Goal: Task Accomplishment & Management: Manage account settings

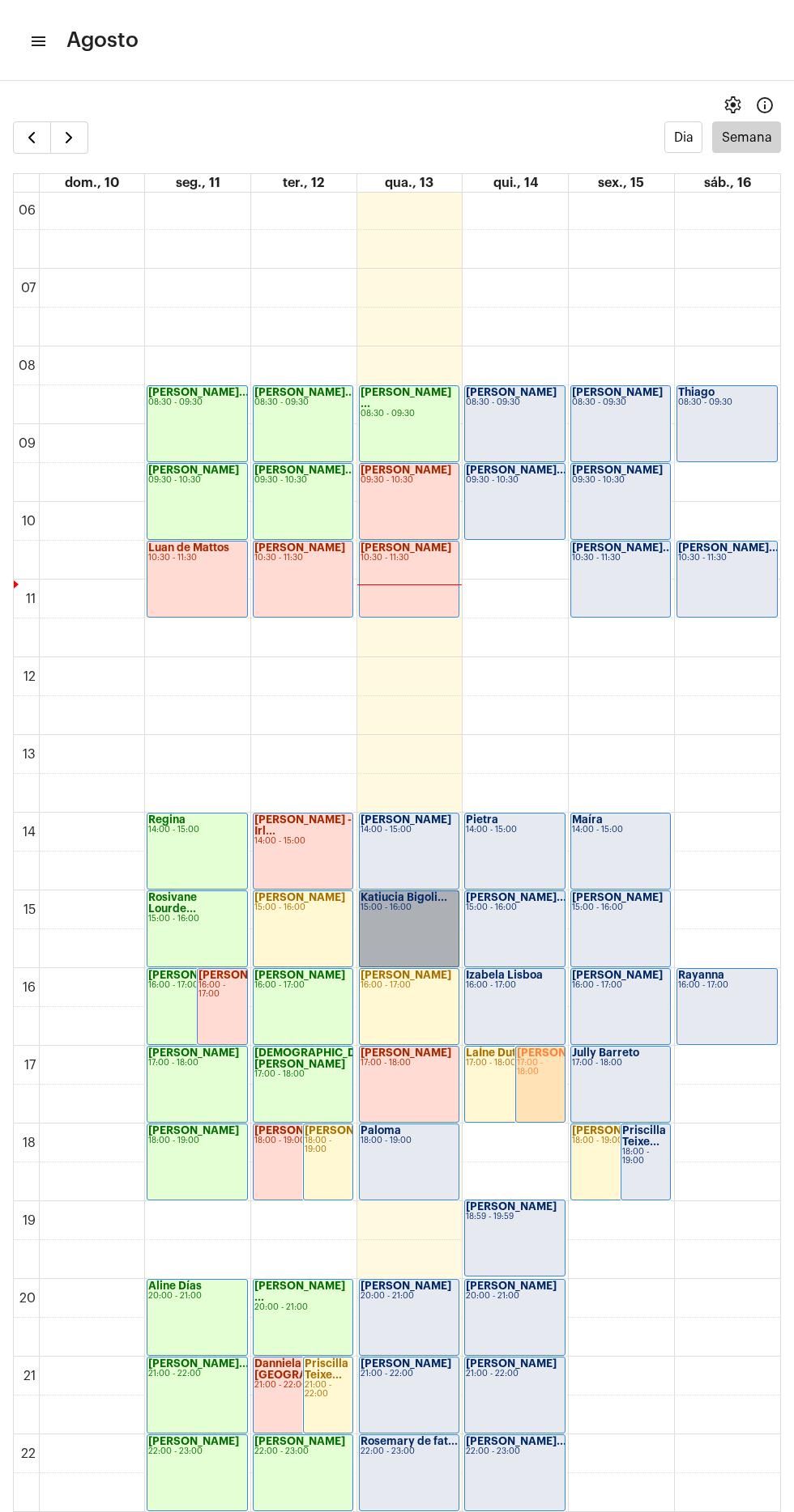
click at [405, 924] on link "Katiucia Bigoli... 15:00 - 16:00" at bounding box center [409, 929] width 101 height 77
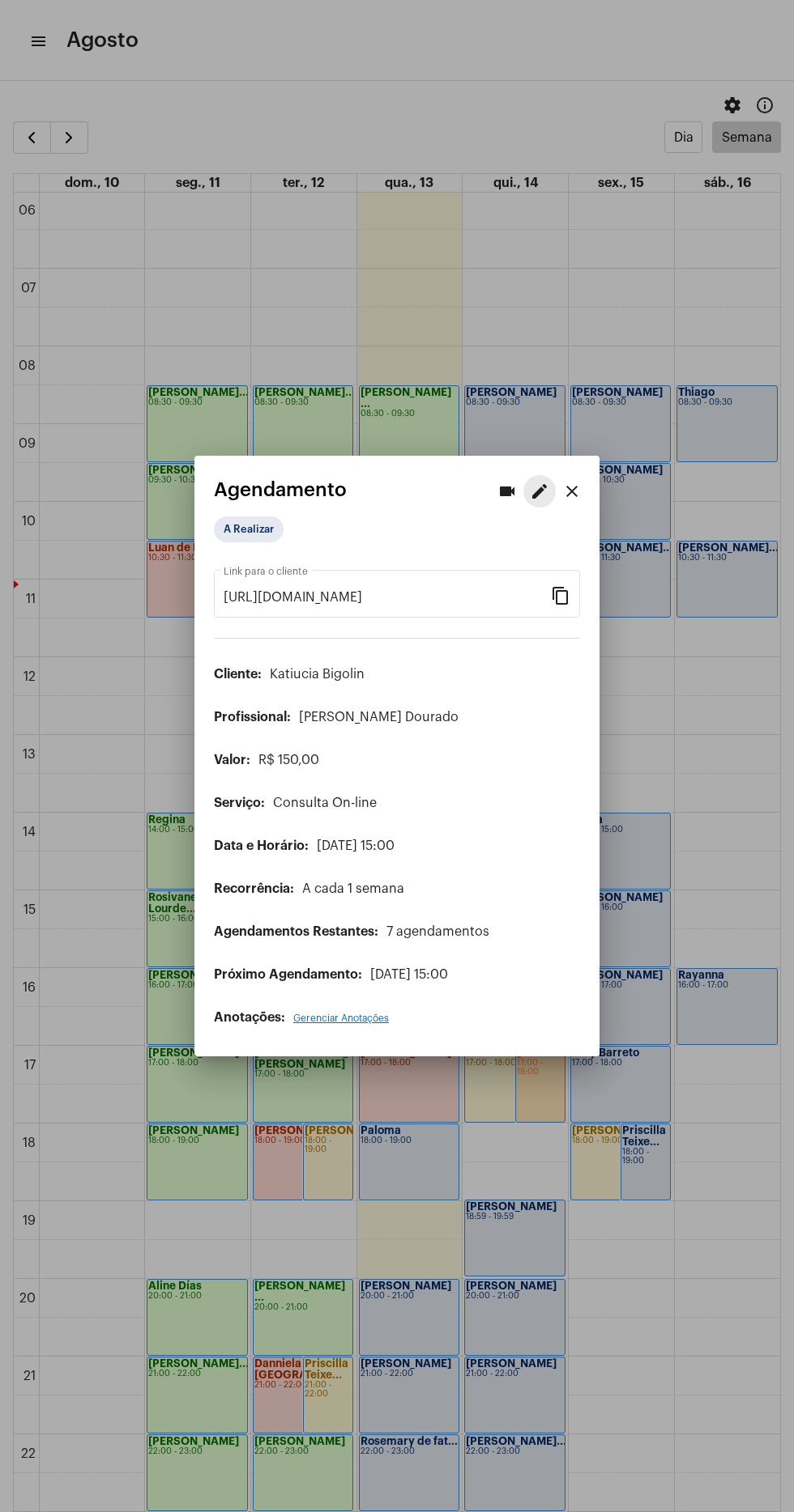
click at [539, 481] on mat-icon "edit" at bounding box center [539, 491] width 19 height 19
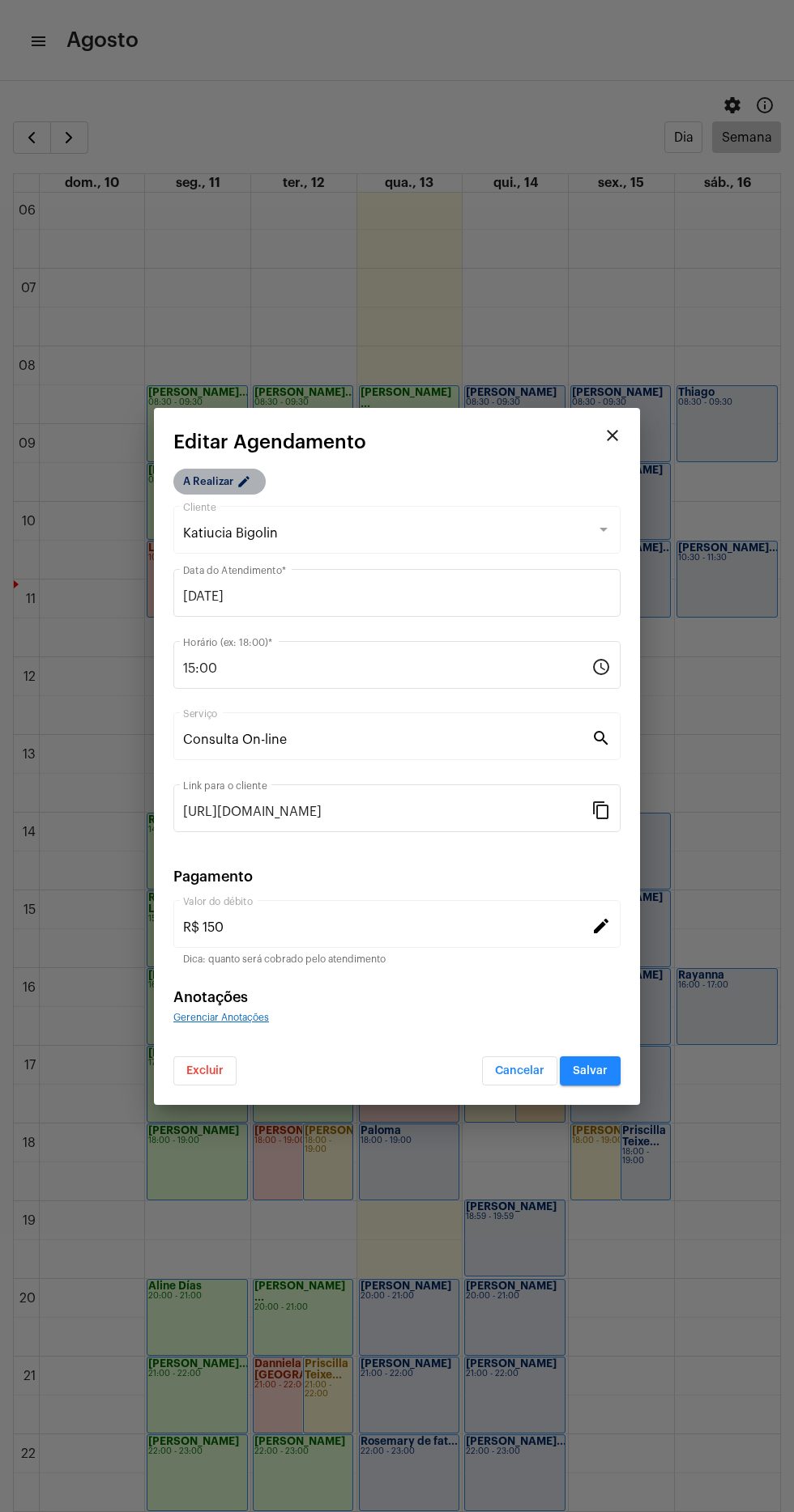
click at [207, 487] on mat-chip "A Realizar edit" at bounding box center [219, 481] width 92 height 26
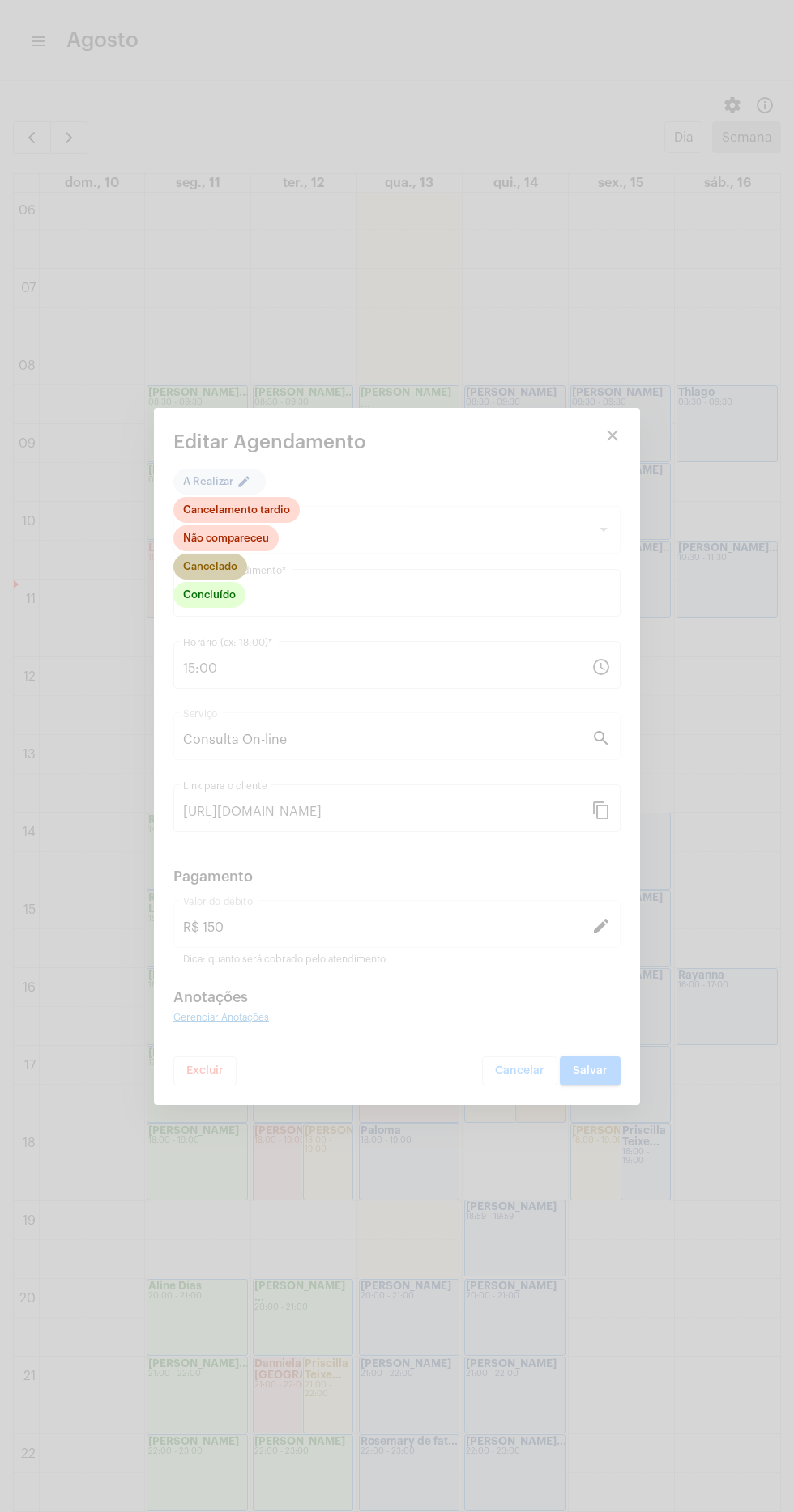
click at [232, 573] on mat-chip "Cancelado" at bounding box center [210, 566] width 74 height 26
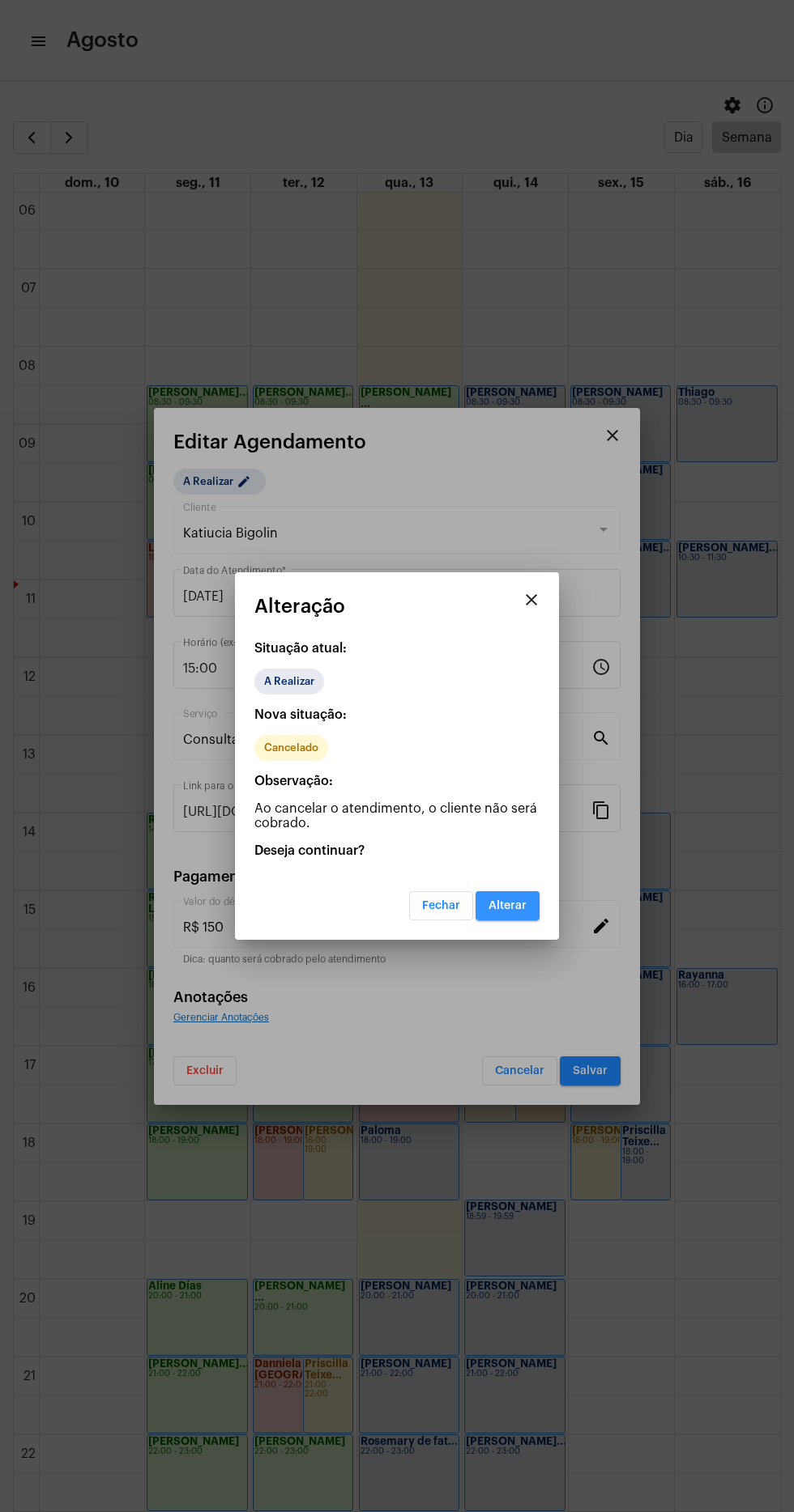
click at [532, 915] on button "Alterar" at bounding box center [508, 906] width 64 height 29
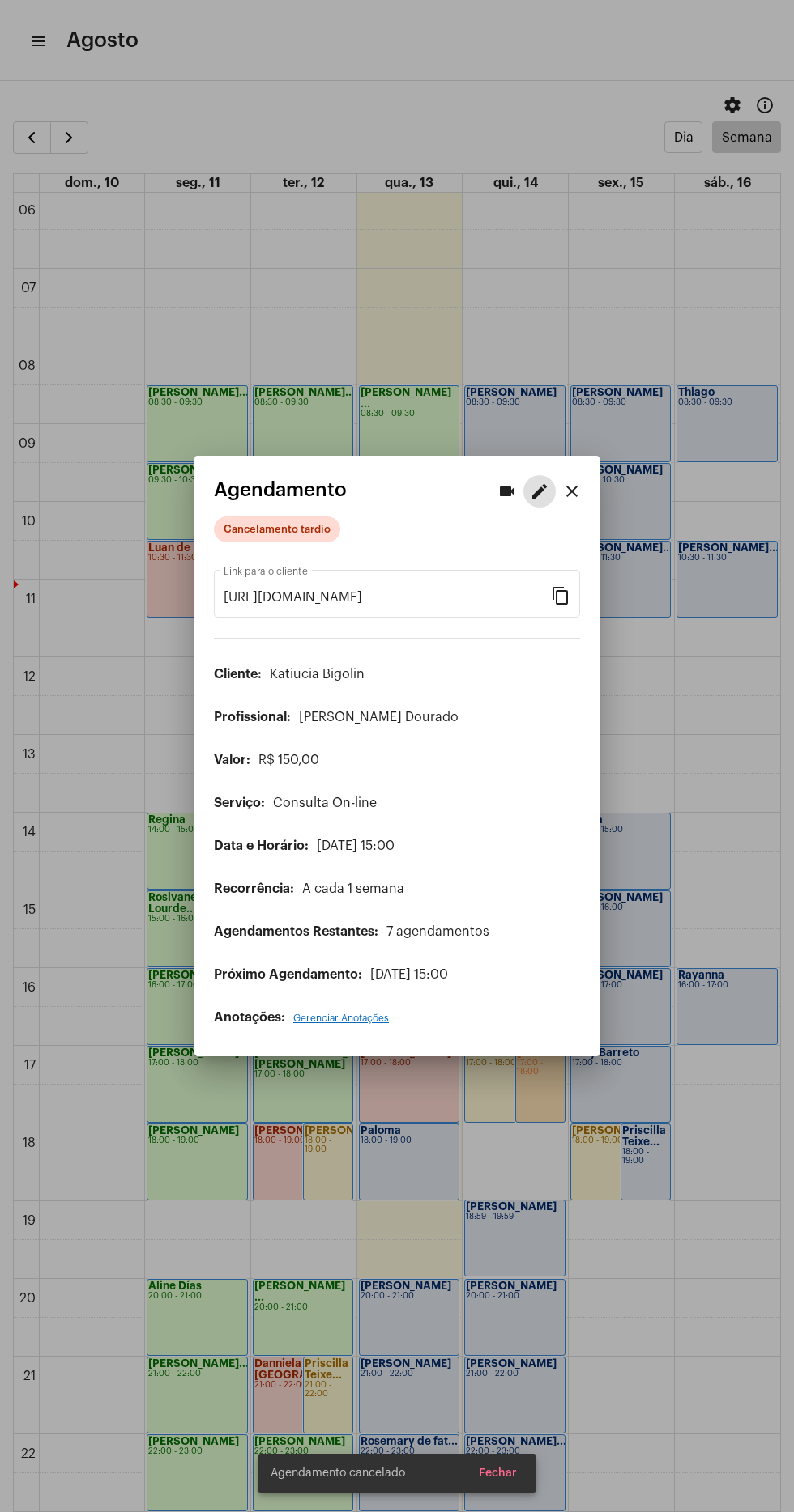
click at [535, 1367] on div at bounding box center [397, 756] width 794 height 1512
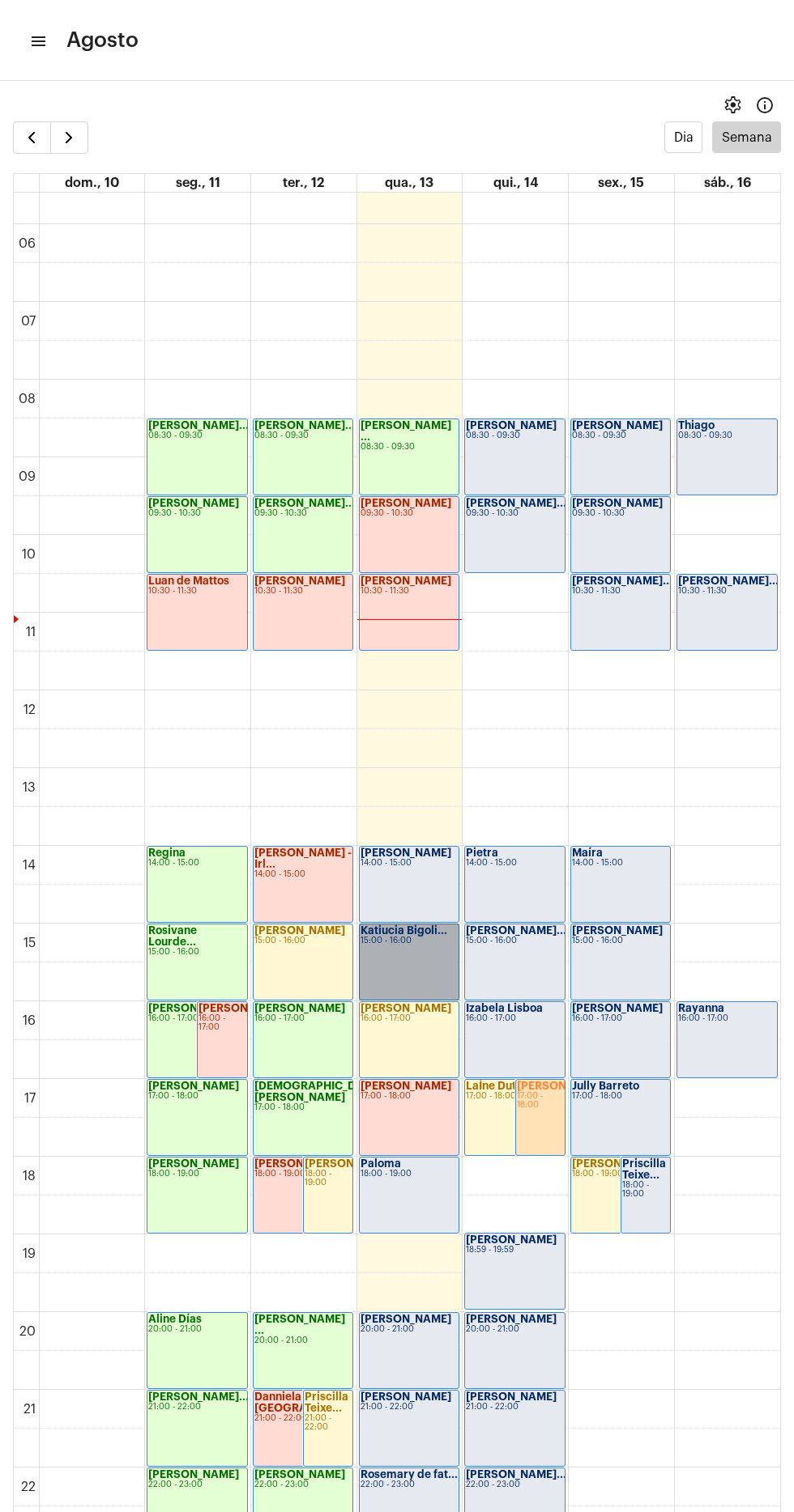
scroll to position [511, 0]
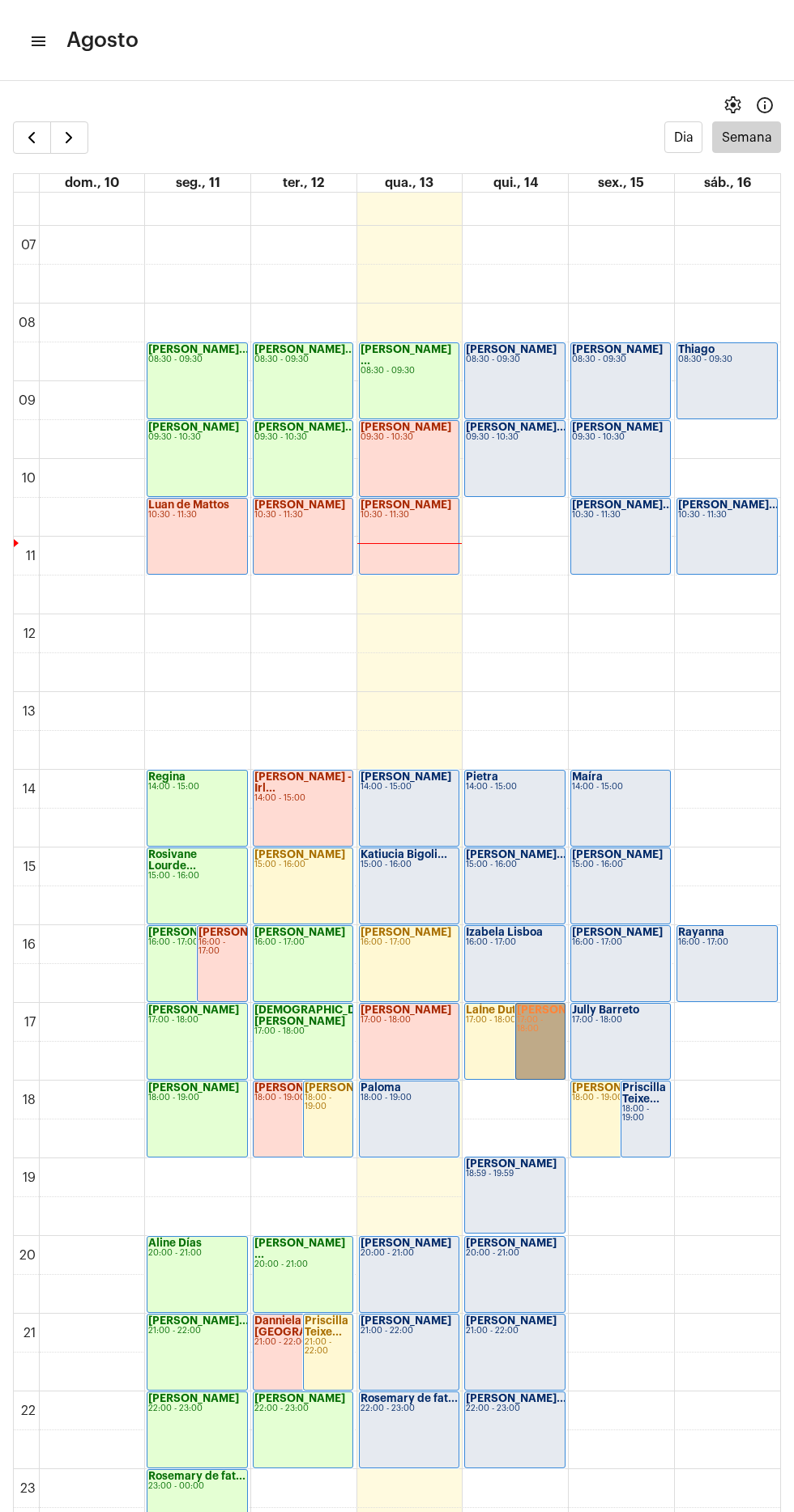
click at [528, 1043] on link "Thalita 17:00 - 18:00" at bounding box center [540, 1041] width 50 height 77
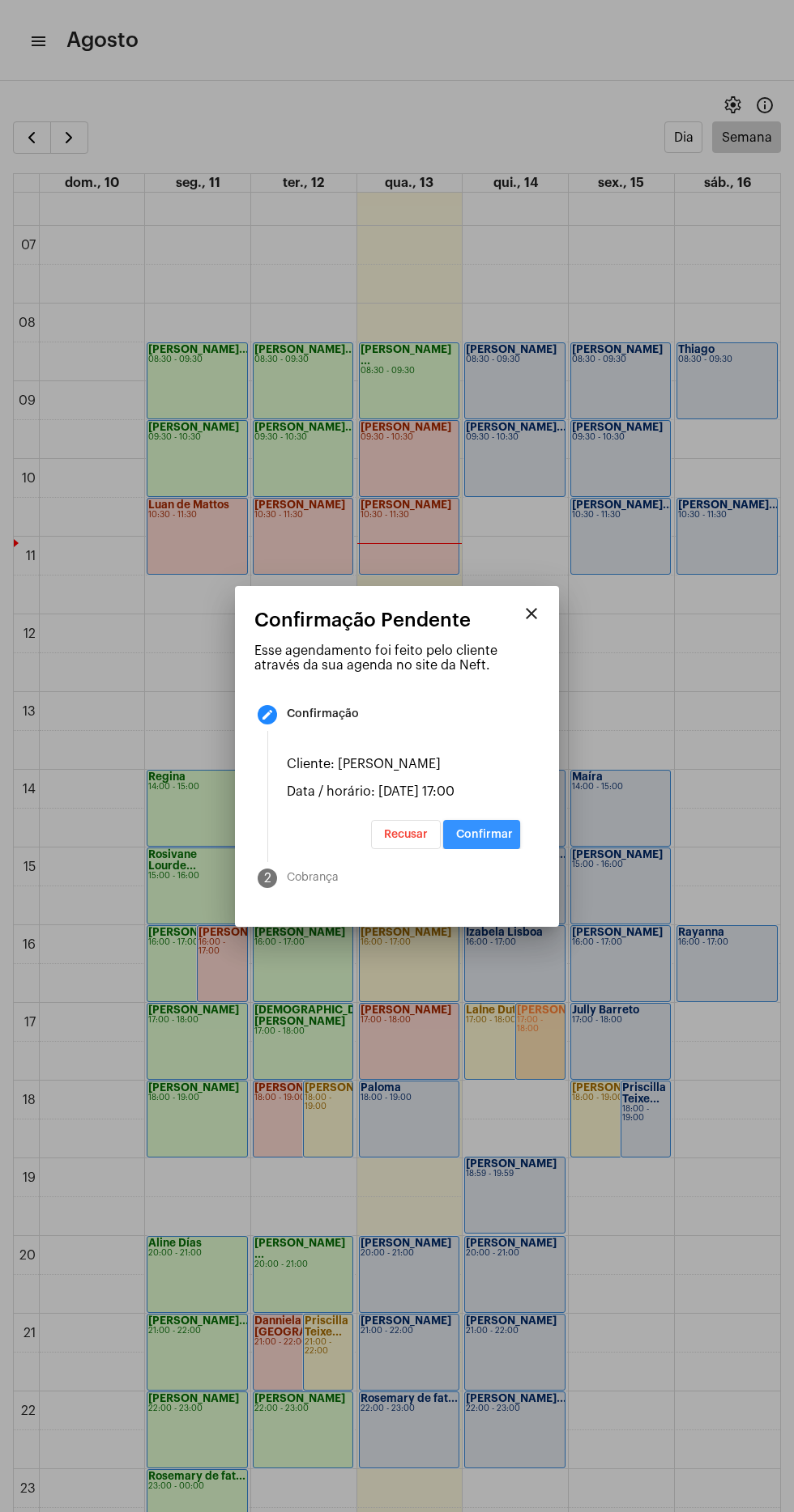
click at [475, 834] on span "Confirmar" at bounding box center [484, 835] width 57 height 12
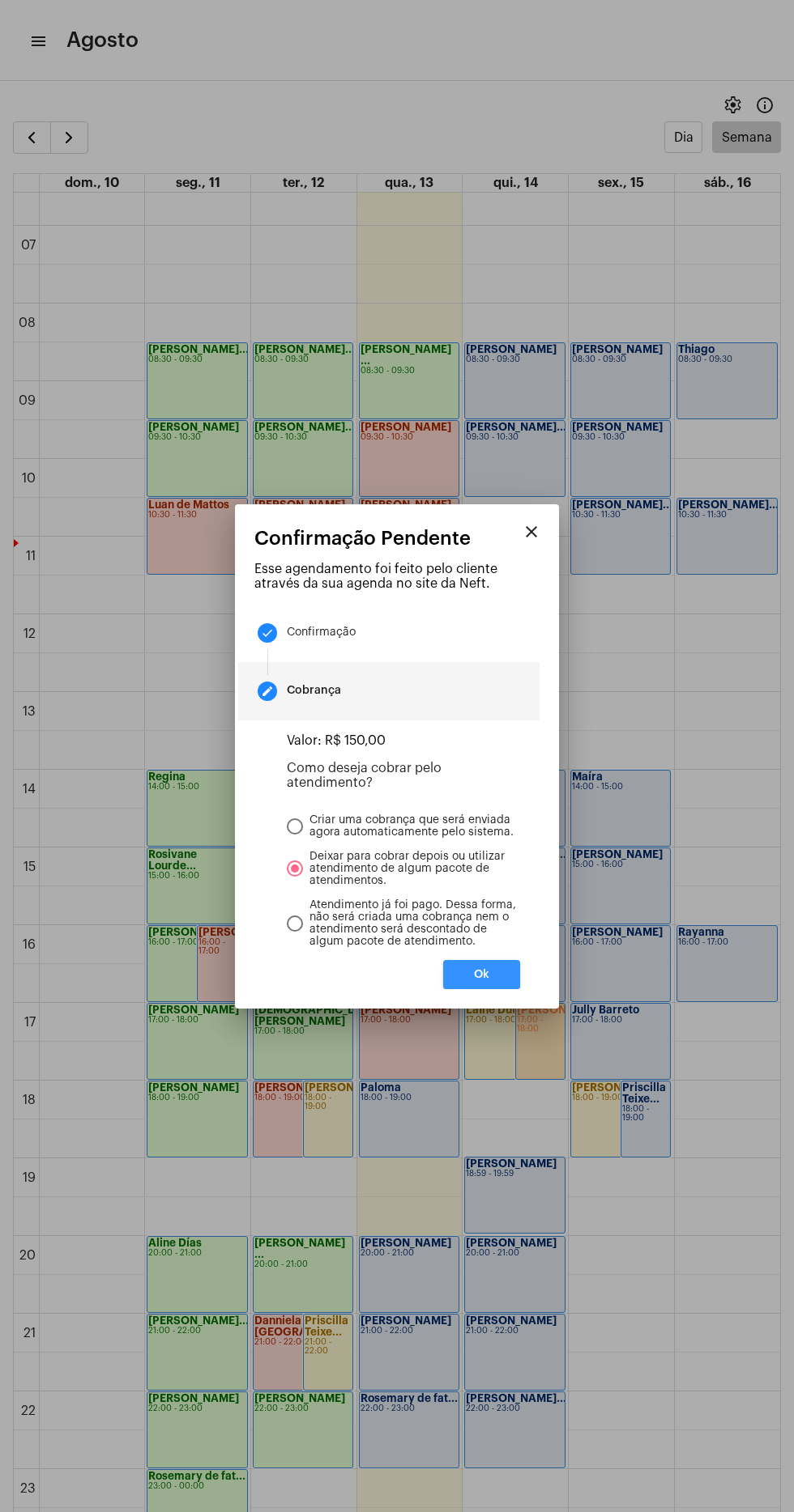
click at [481, 972] on span "Ok" at bounding box center [482, 975] width 15 height 12
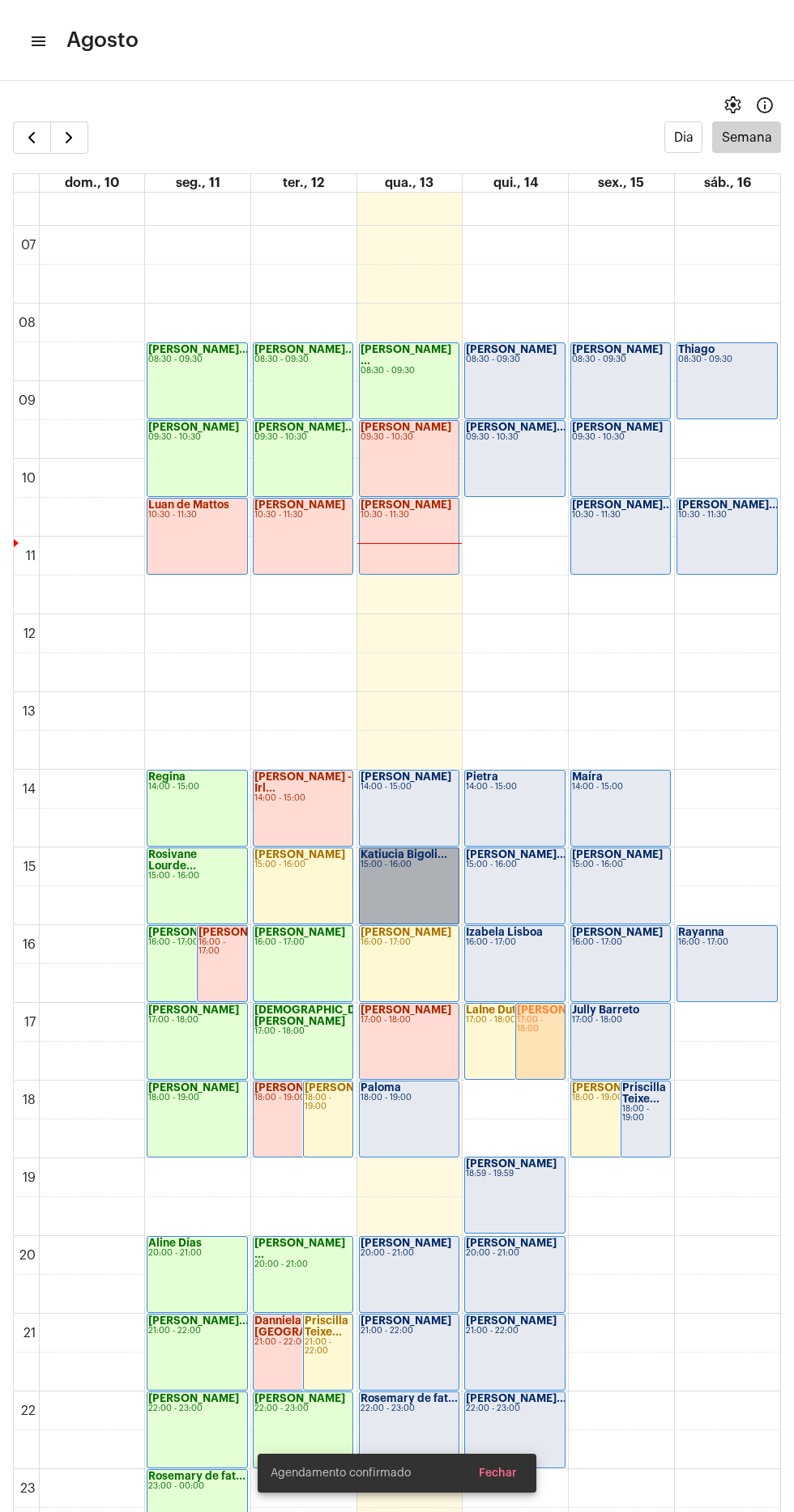
click at [385, 900] on link "Katiucia Bigoli... 15:00 - 16:00" at bounding box center [409, 886] width 101 height 77
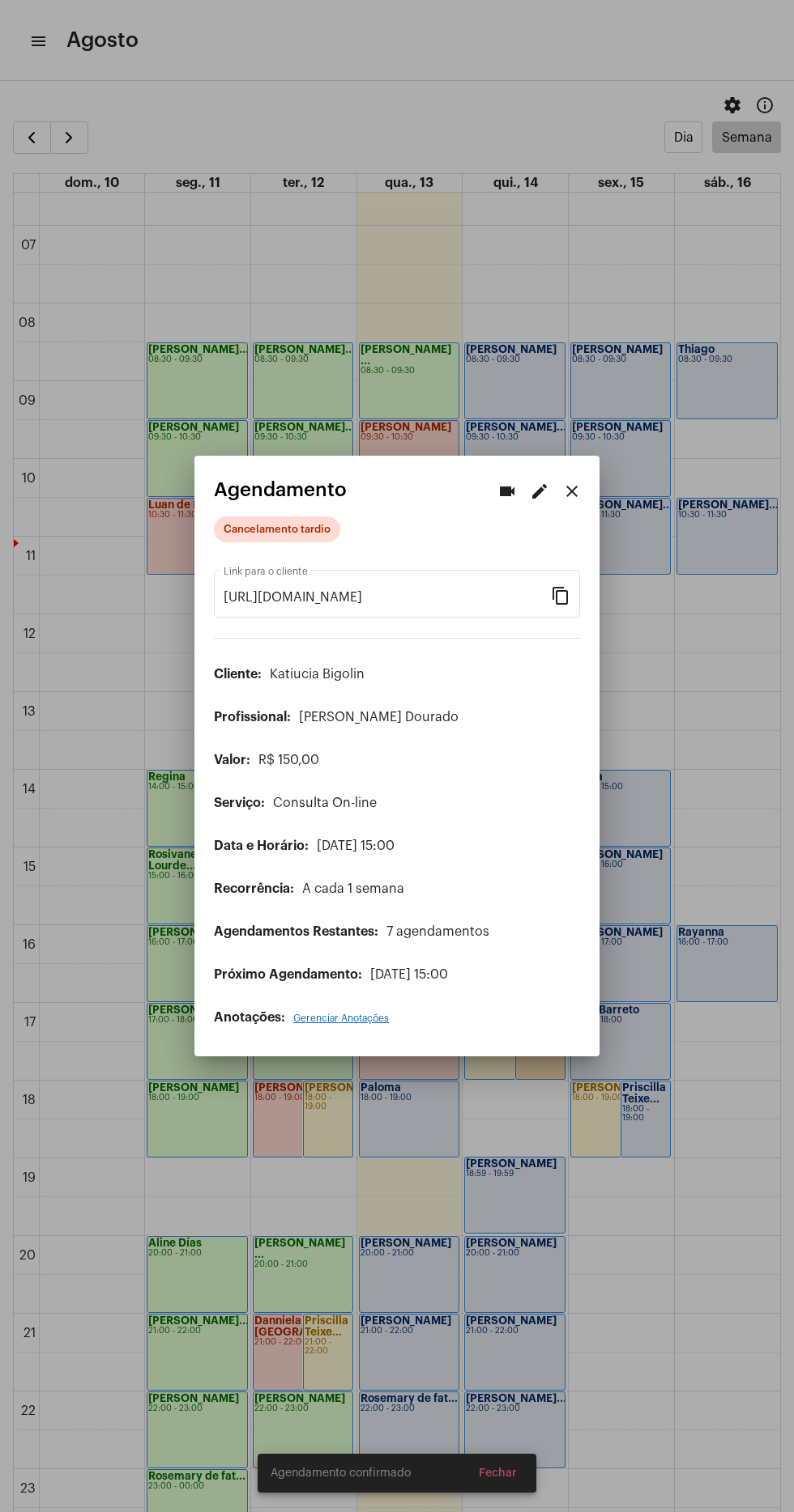
click at [513, 489] on mat-icon "videocam" at bounding box center [507, 491] width 19 height 19
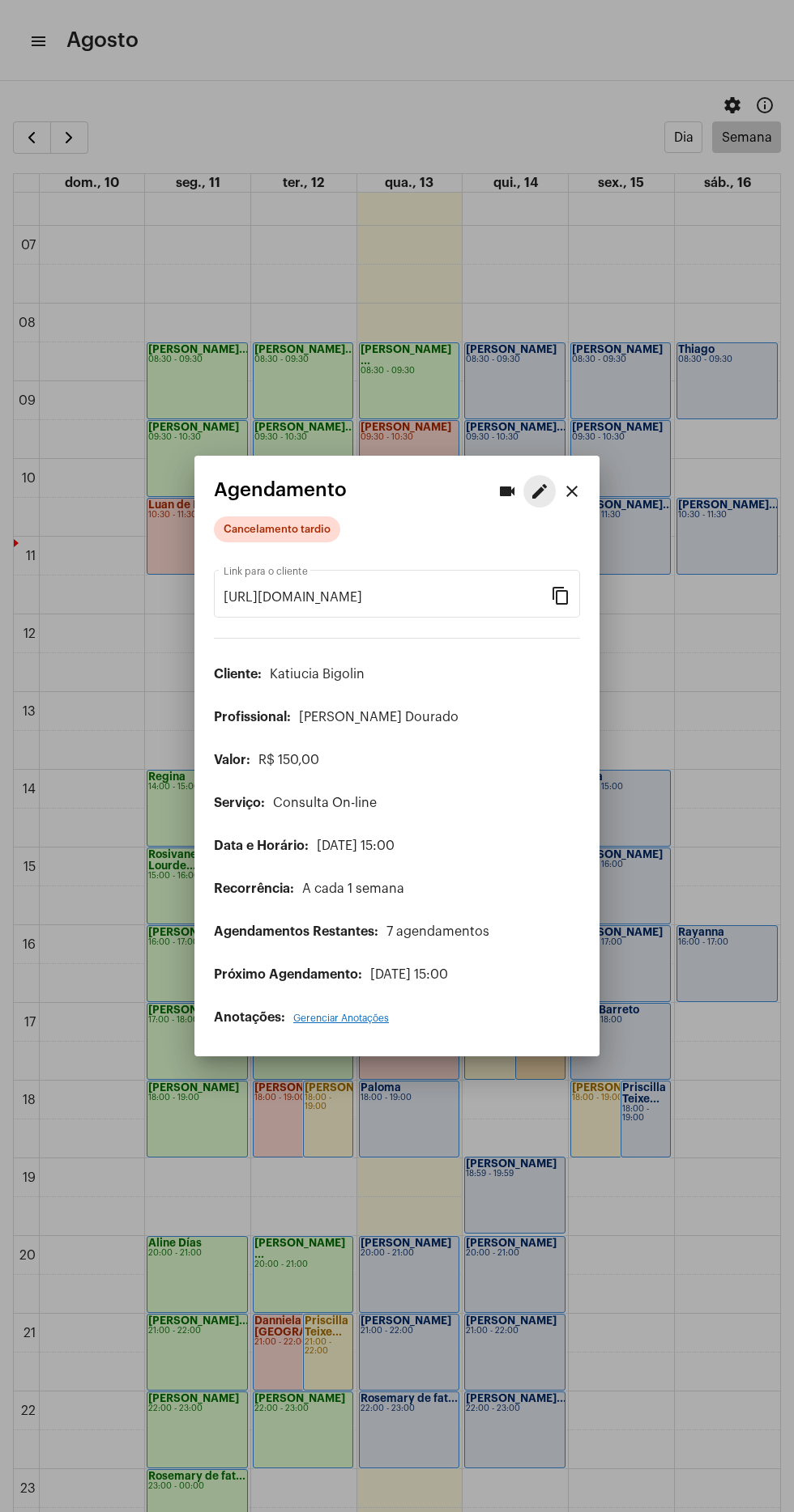
click at [539, 481] on mat-icon "edit" at bounding box center [539, 491] width 19 height 19
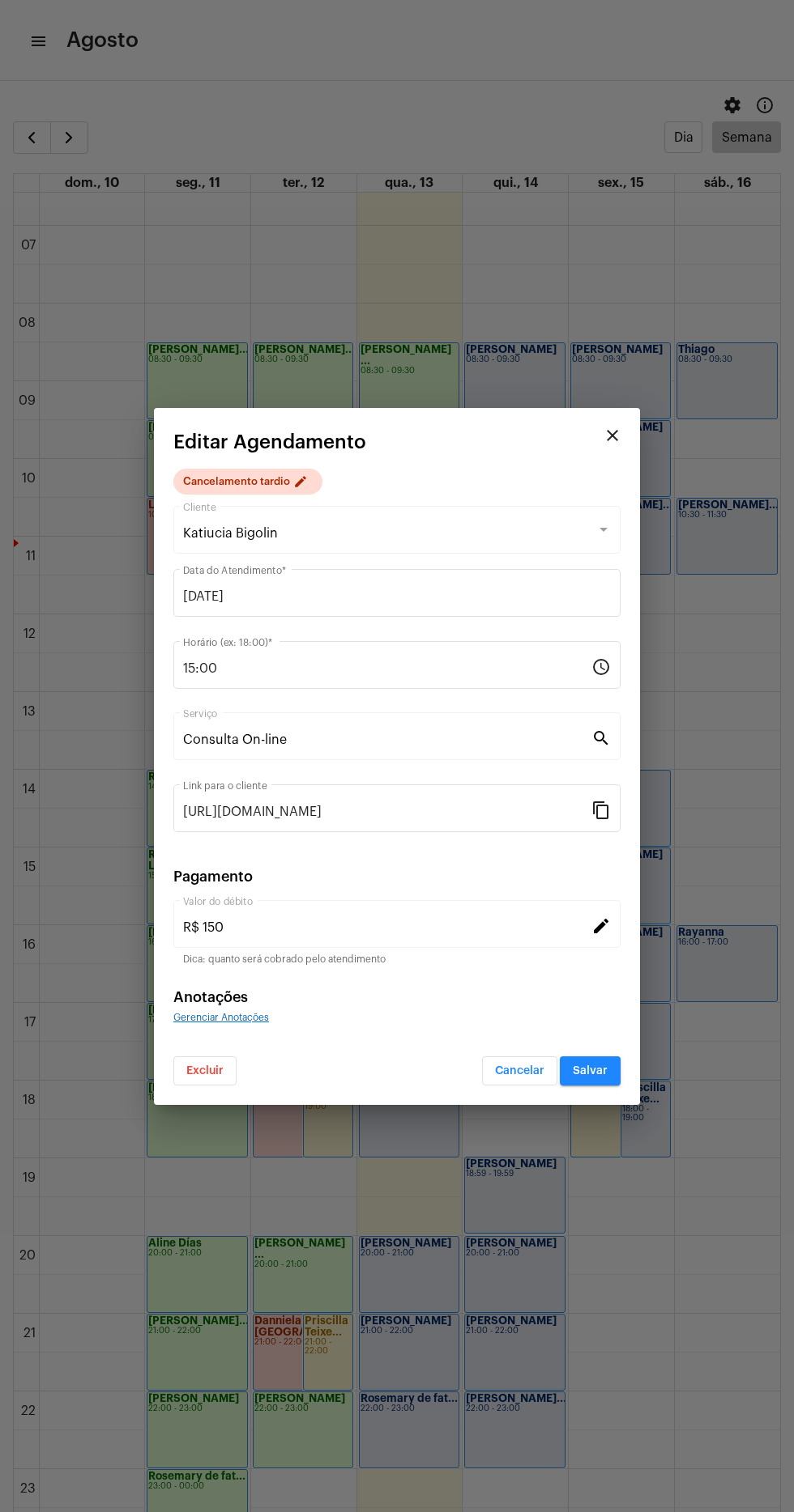
click at [510, 1222] on div at bounding box center [397, 756] width 794 height 1512
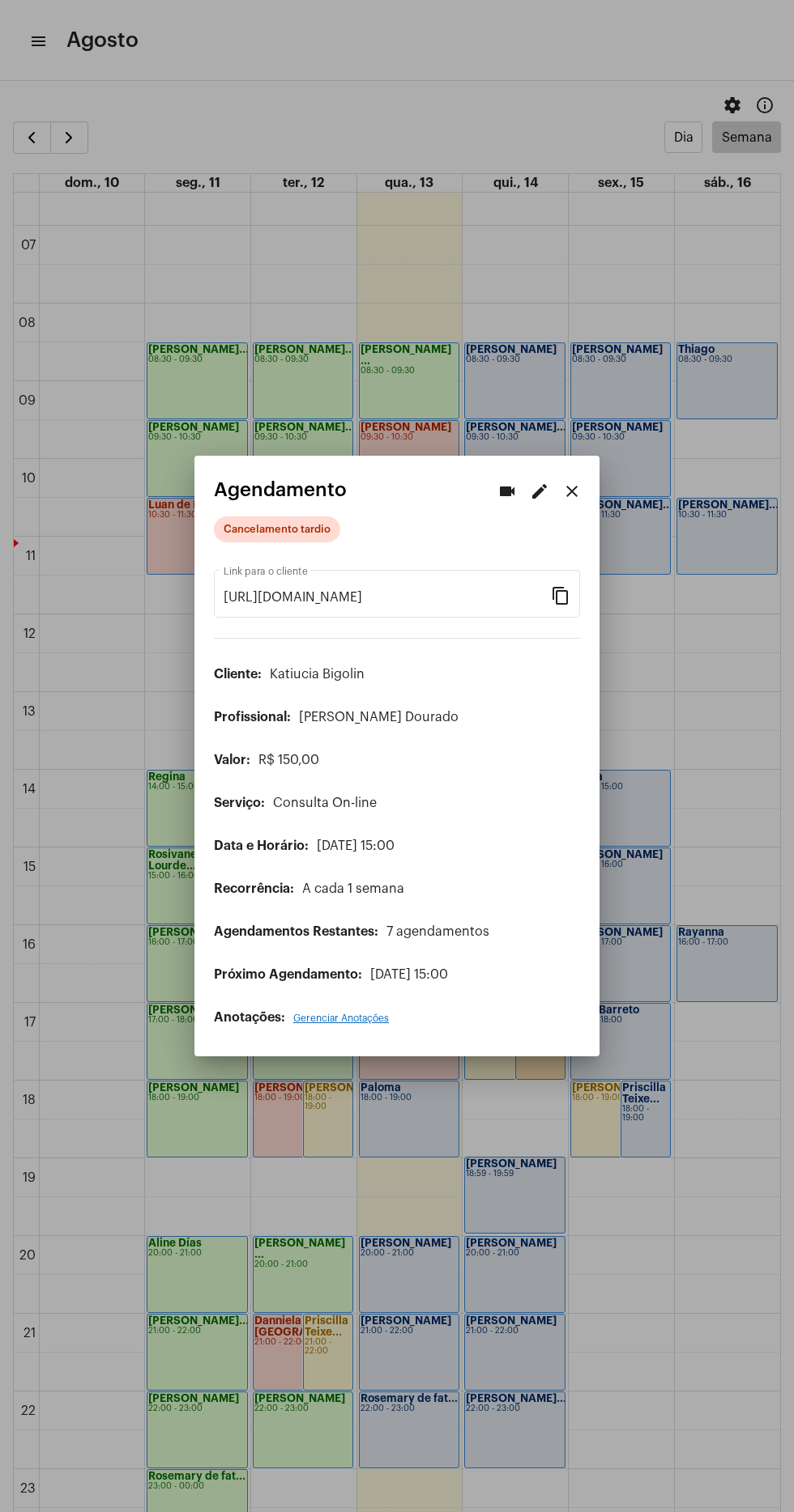
click at [455, 1242] on div at bounding box center [397, 756] width 794 height 1512
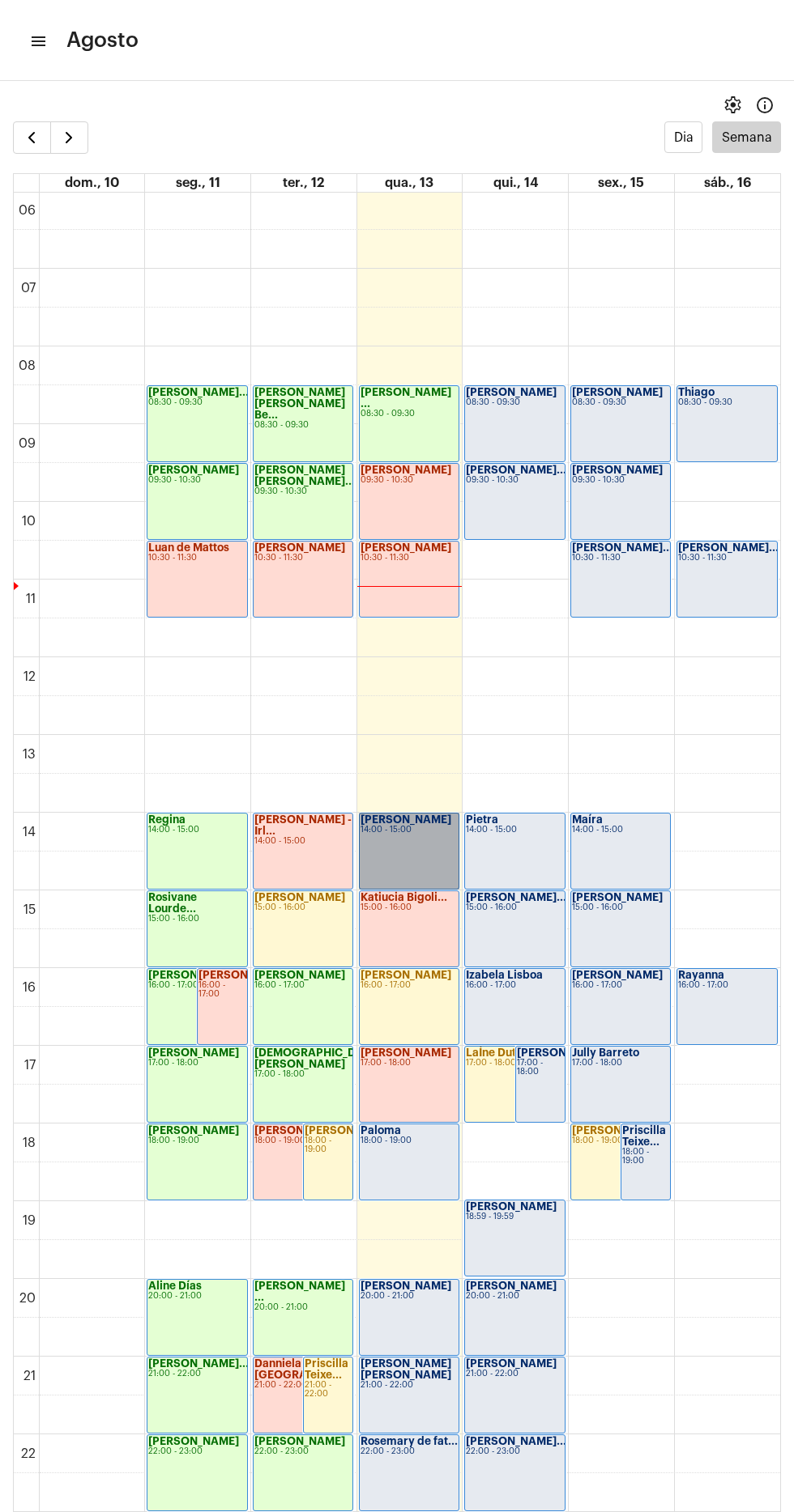
click at [390, 851] on link "Gustavo Lima 14:00 - 15:00" at bounding box center [409, 851] width 101 height 77
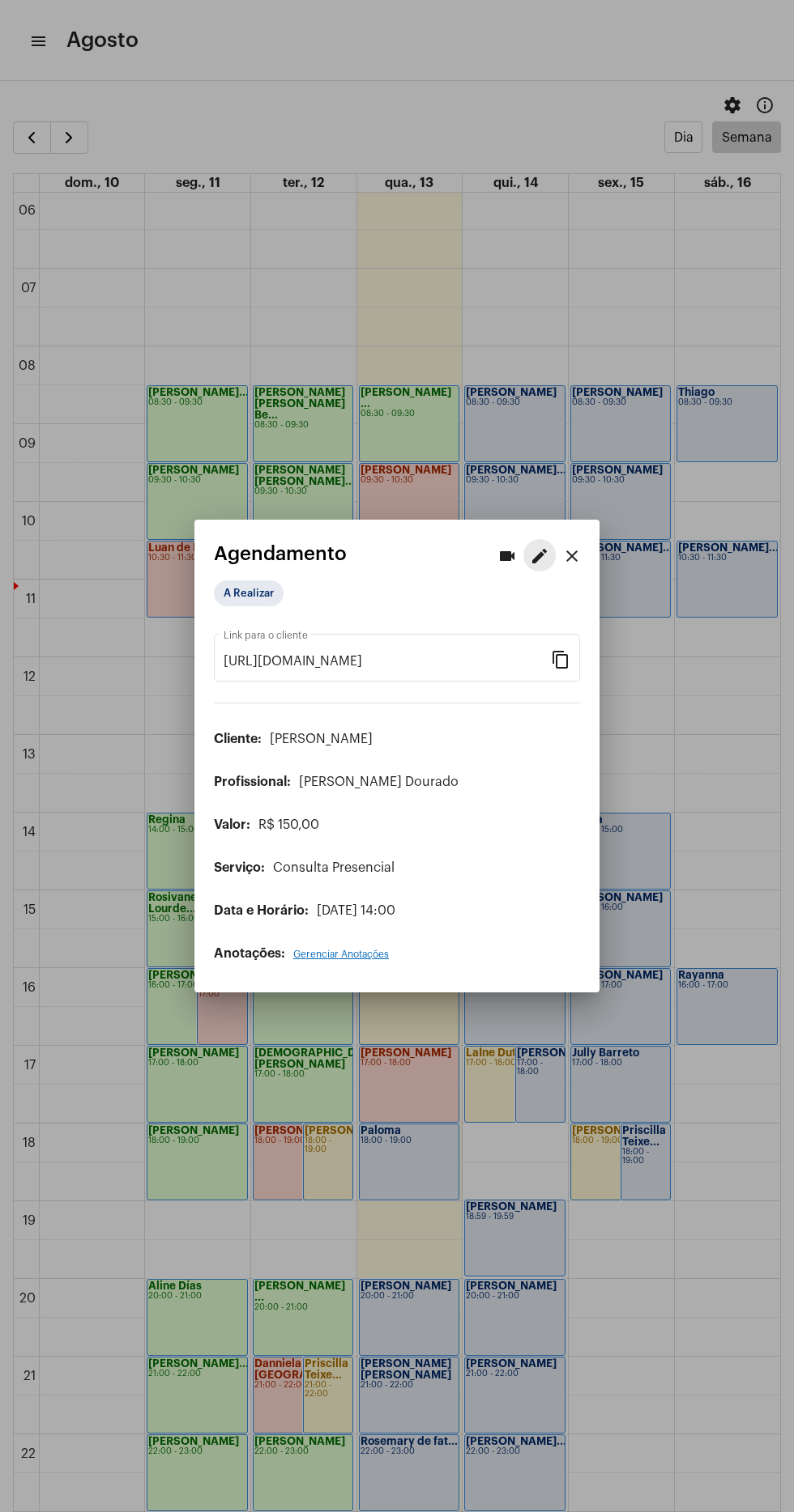
click at [541, 558] on mat-icon "edit" at bounding box center [539, 556] width 19 height 19
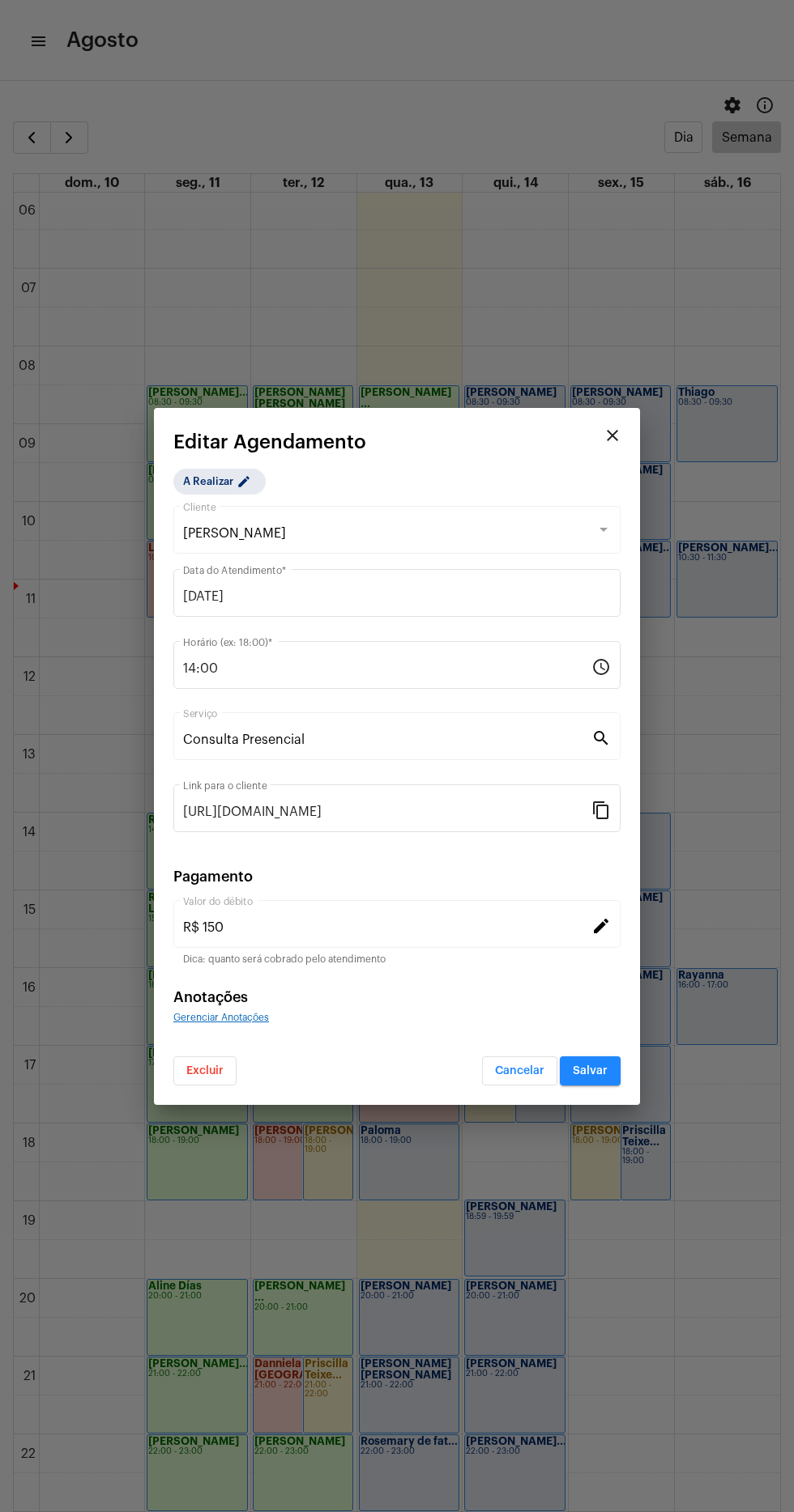
click at [237, 529] on span "[PERSON_NAME]" at bounding box center [235, 533] width 103 height 13
click at [252, 492] on mat-icon "edit" at bounding box center [245, 484] width 19 height 19
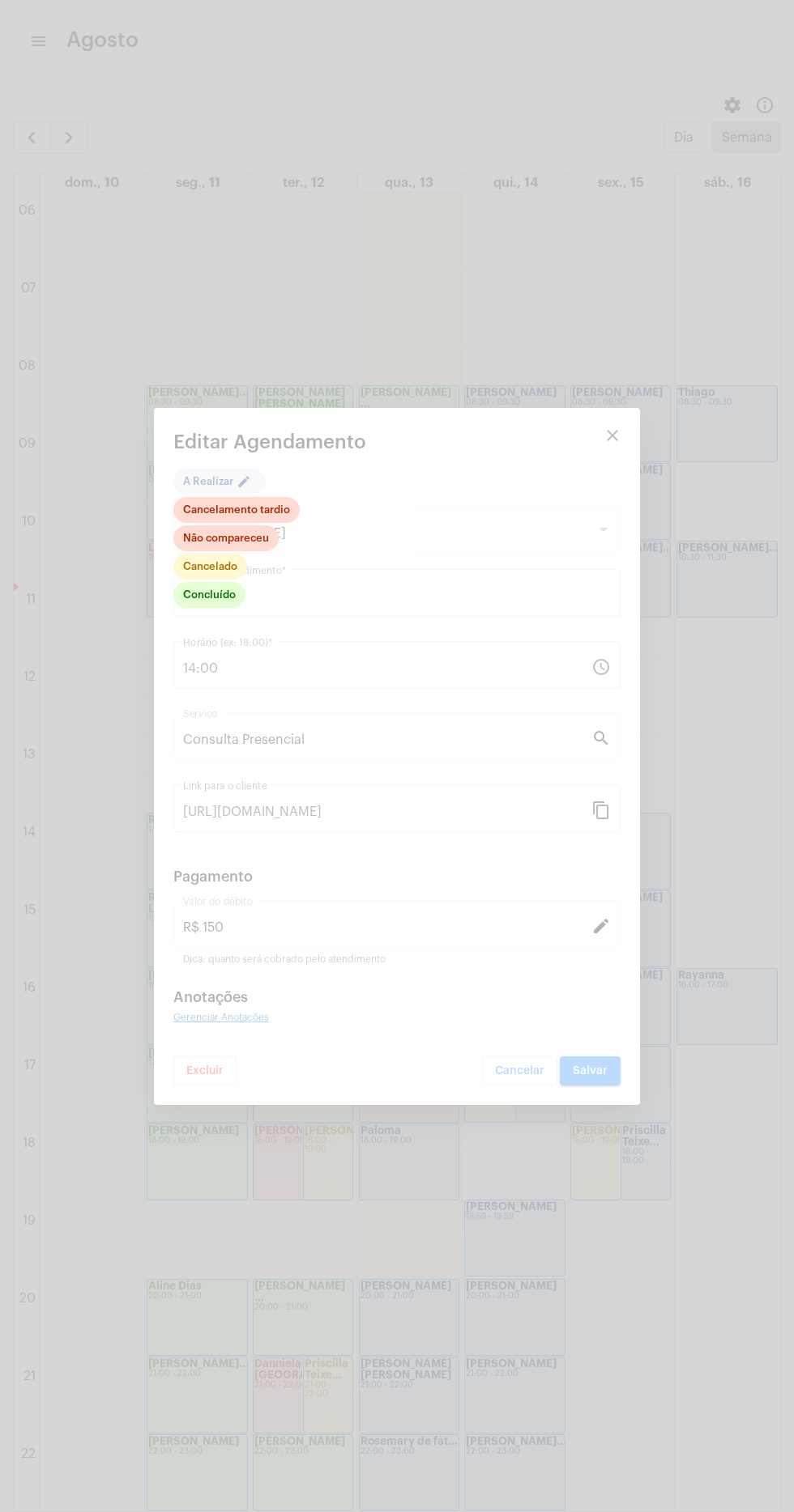
click at [322, 1205] on div at bounding box center [397, 756] width 794 height 1512
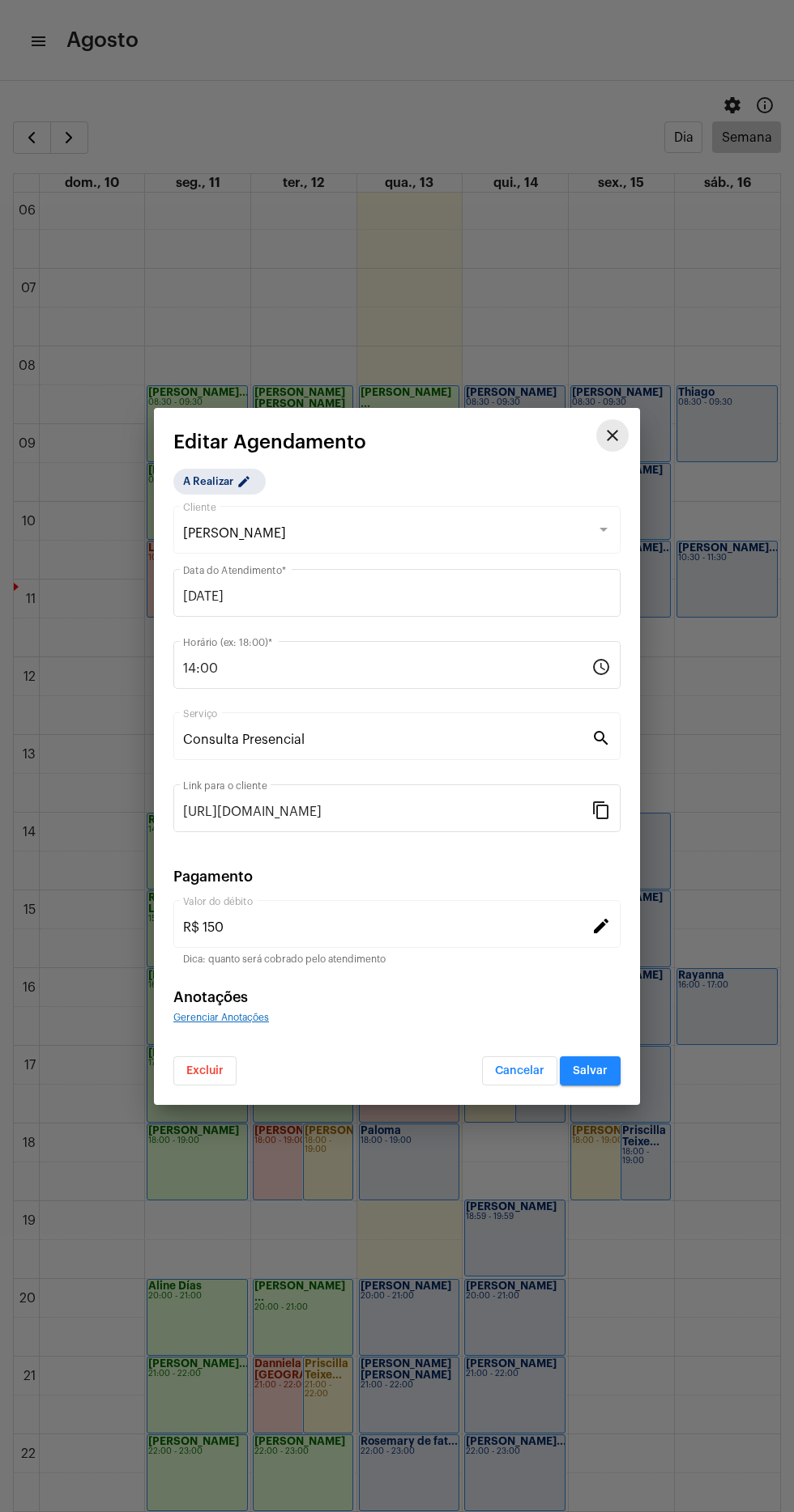
click at [621, 439] on mat-icon "close" at bounding box center [611, 435] width 19 height 19
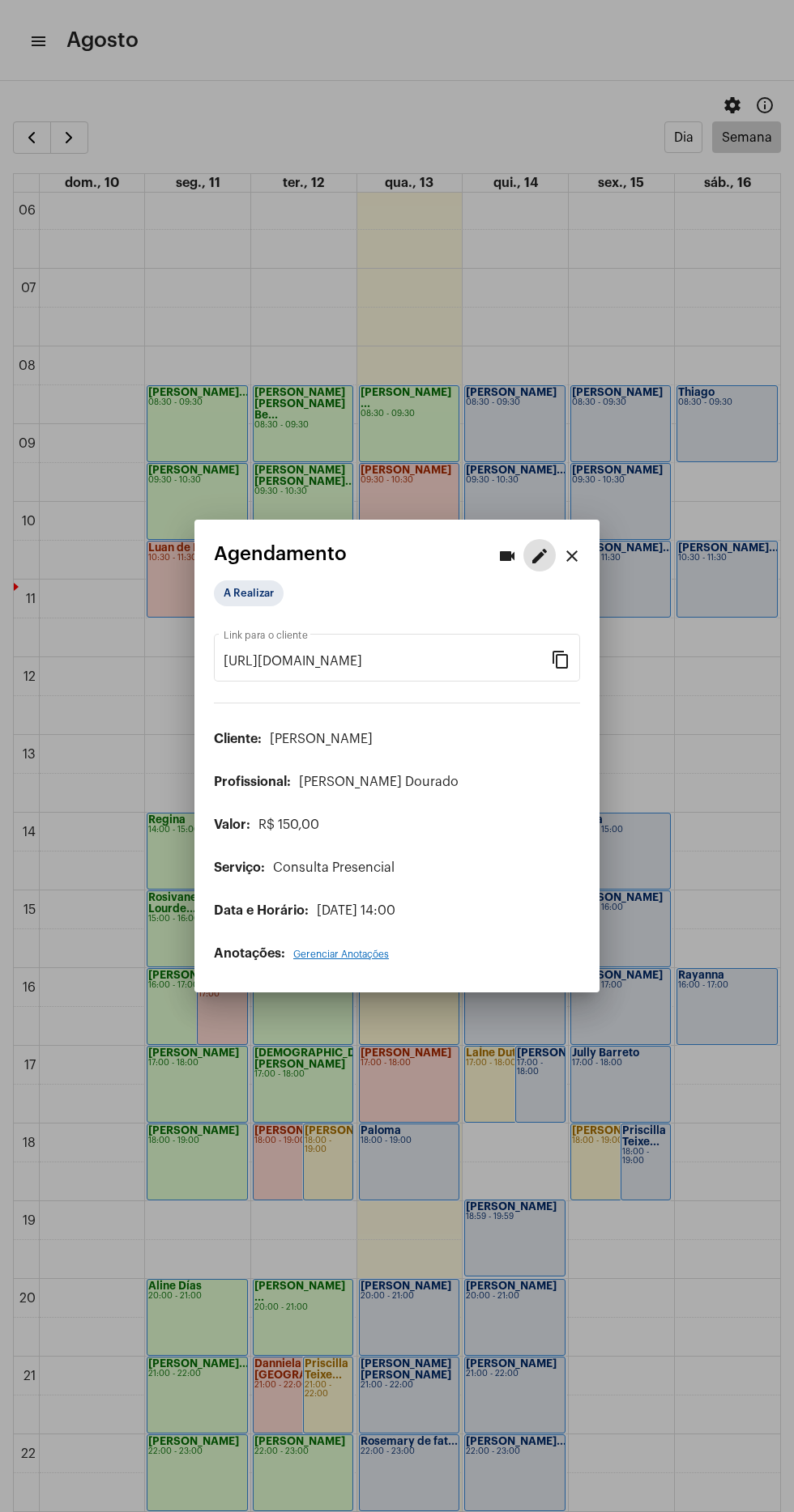
click at [539, 548] on mat-icon "edit" at bounding box center [539, 556] width 19 height 19
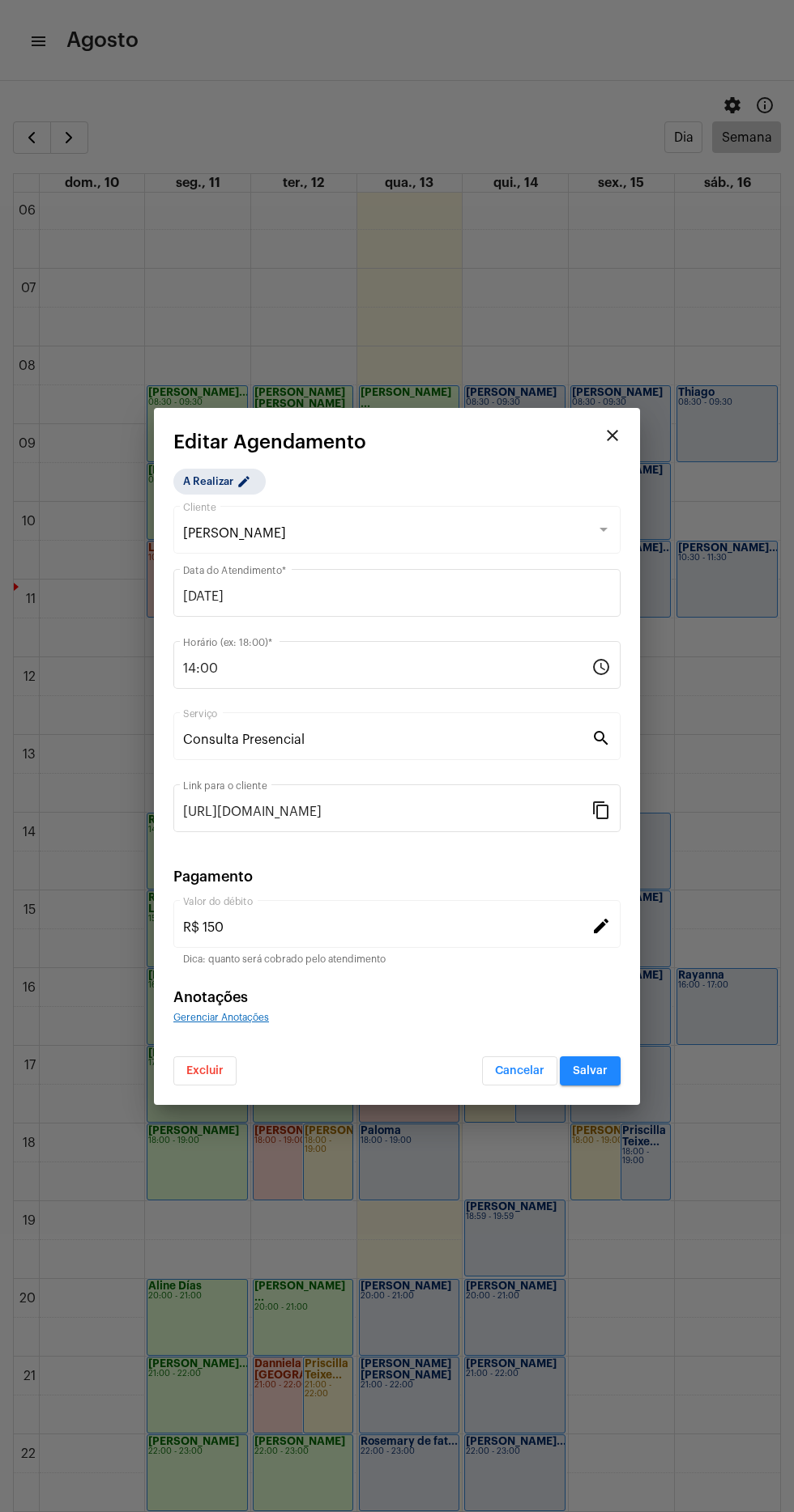
click at [370, 670] on input "14:00" at bounding box center [387, 668] width 408 height 14
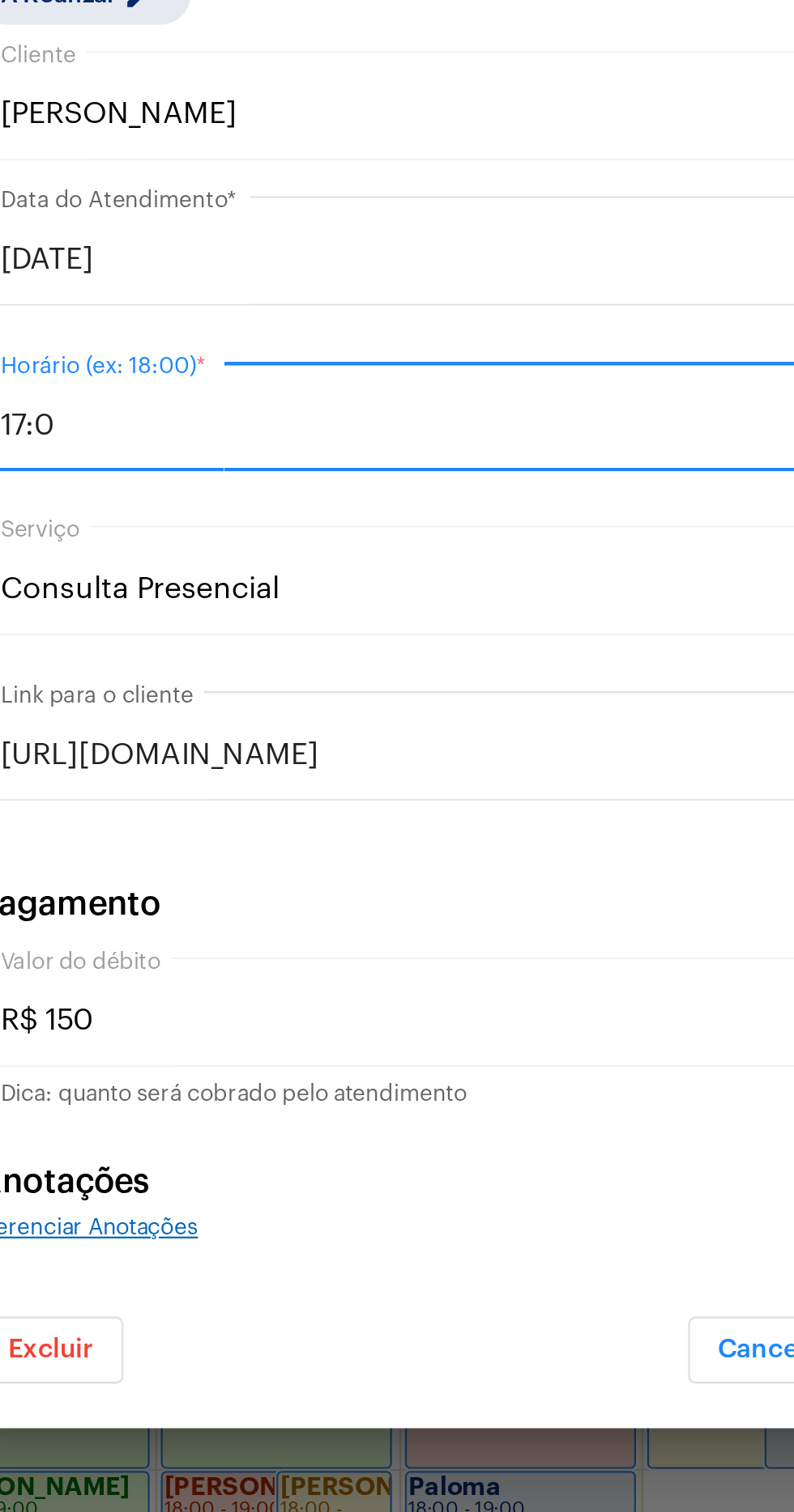
type input "17:00"
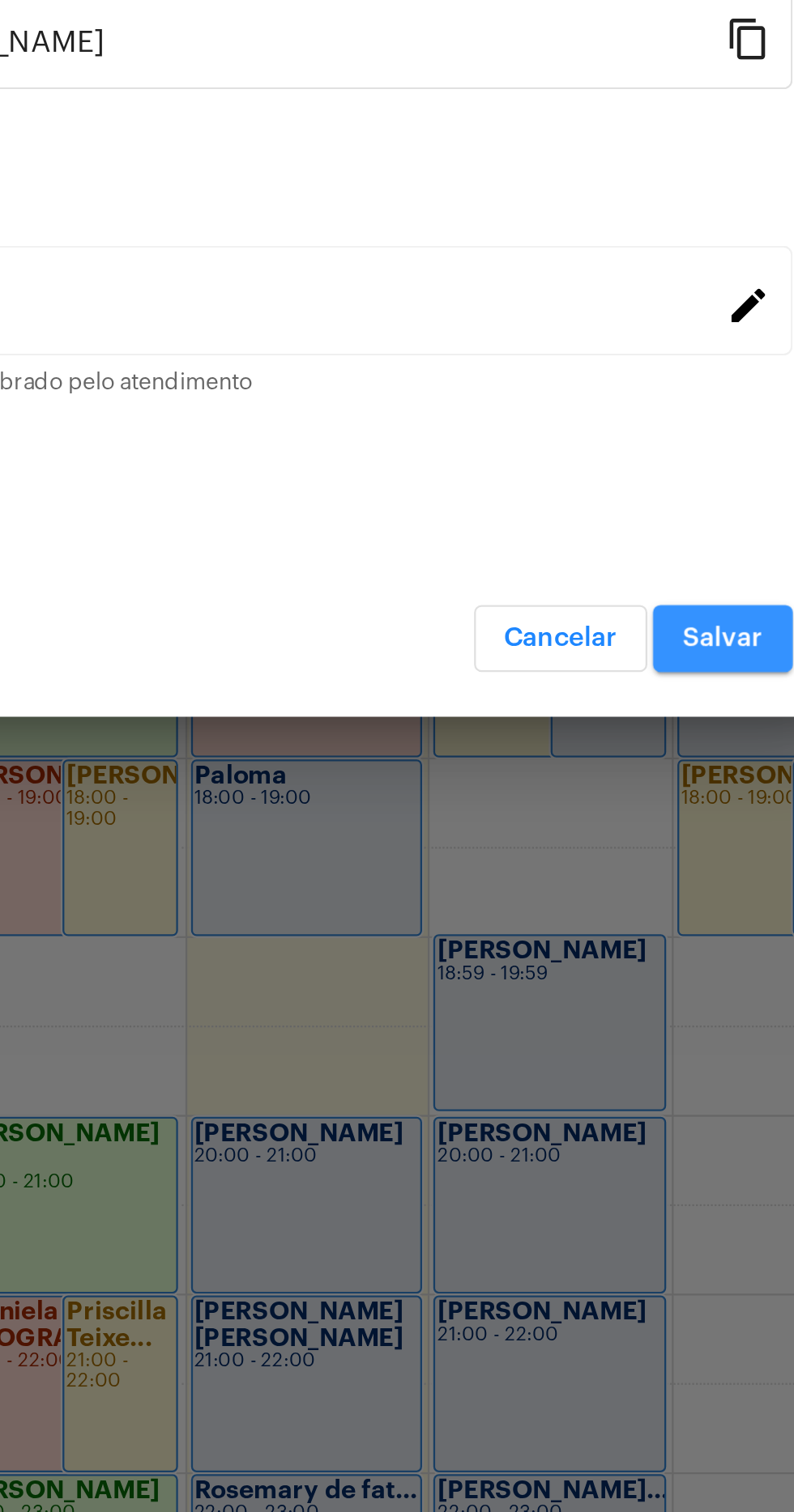
click at [585, 1067] on span "Salvar" at bounding box center [590, 1072] width 35 height 12
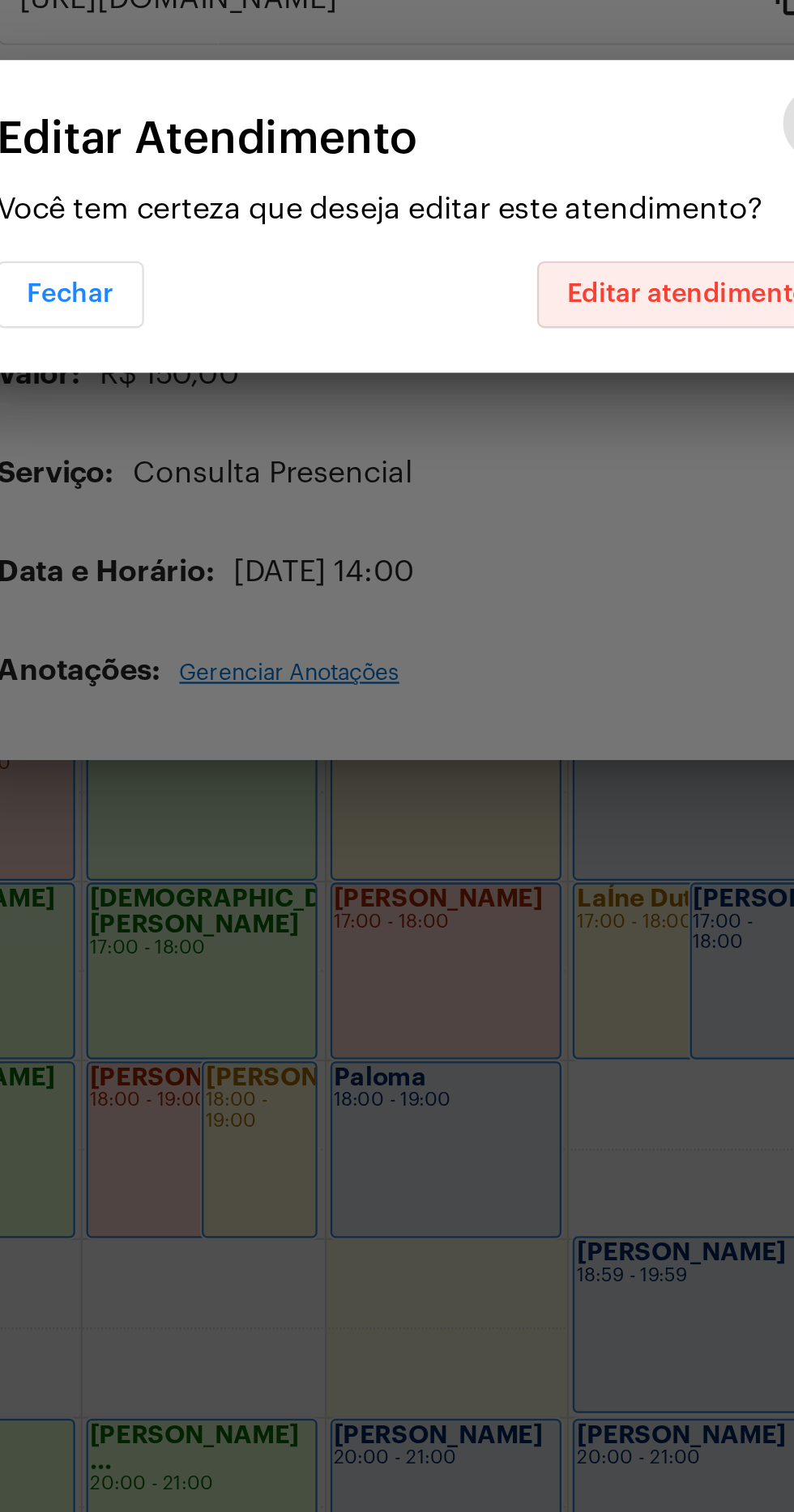
click at [522, 789] on span "Editar atendimento" at bounding box center [514, 790] width 106 height 12
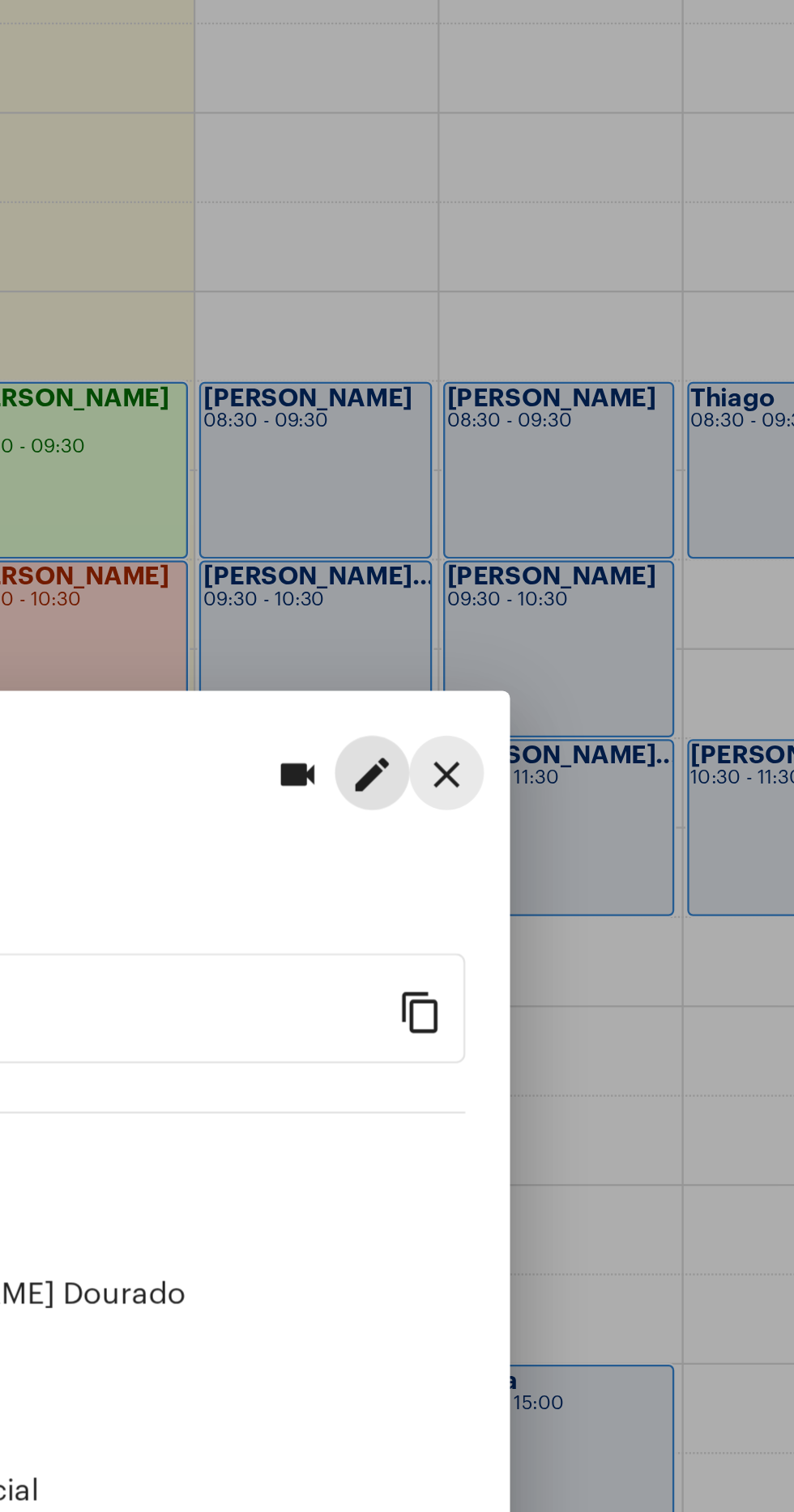
click at [562, 547] on mat-icon "close" at bounding box center [571, 556] width 19 height 19
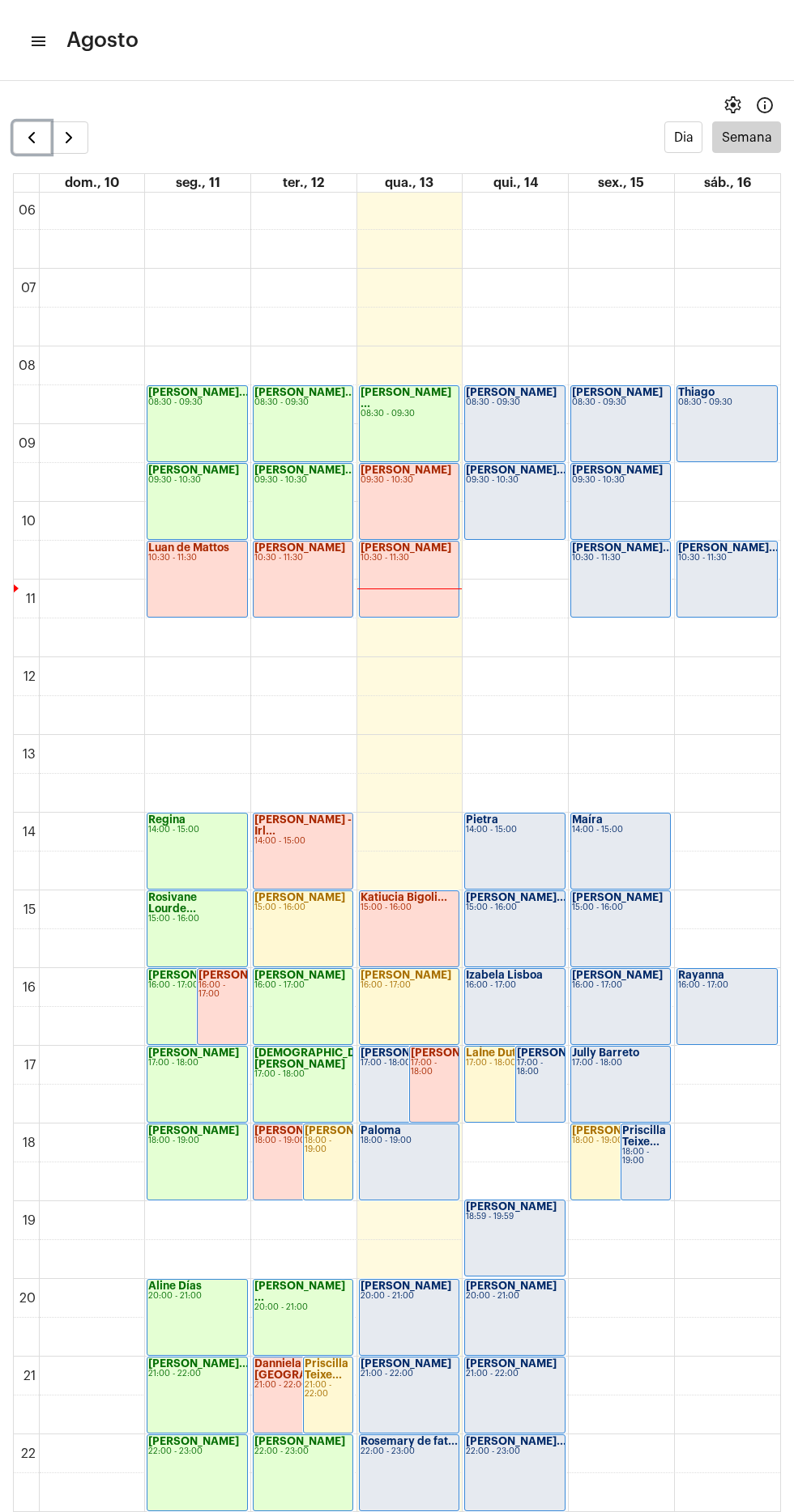
click at [30, 136] on span "button" at bounding box center [31, 137] width 19 height 19
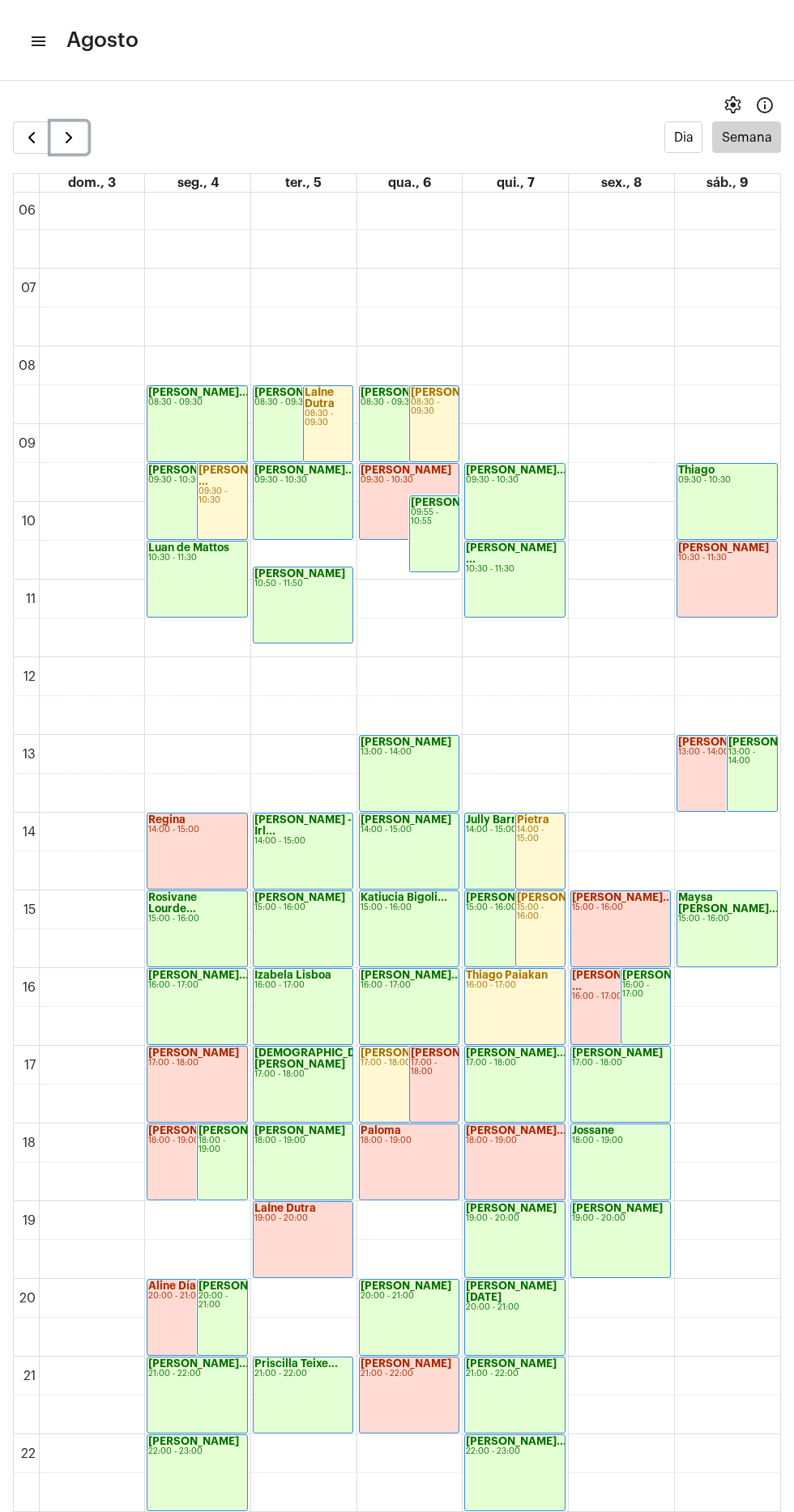
click at [75, 142] on span "button" at bounding box center [69, 137] width 19 height 19
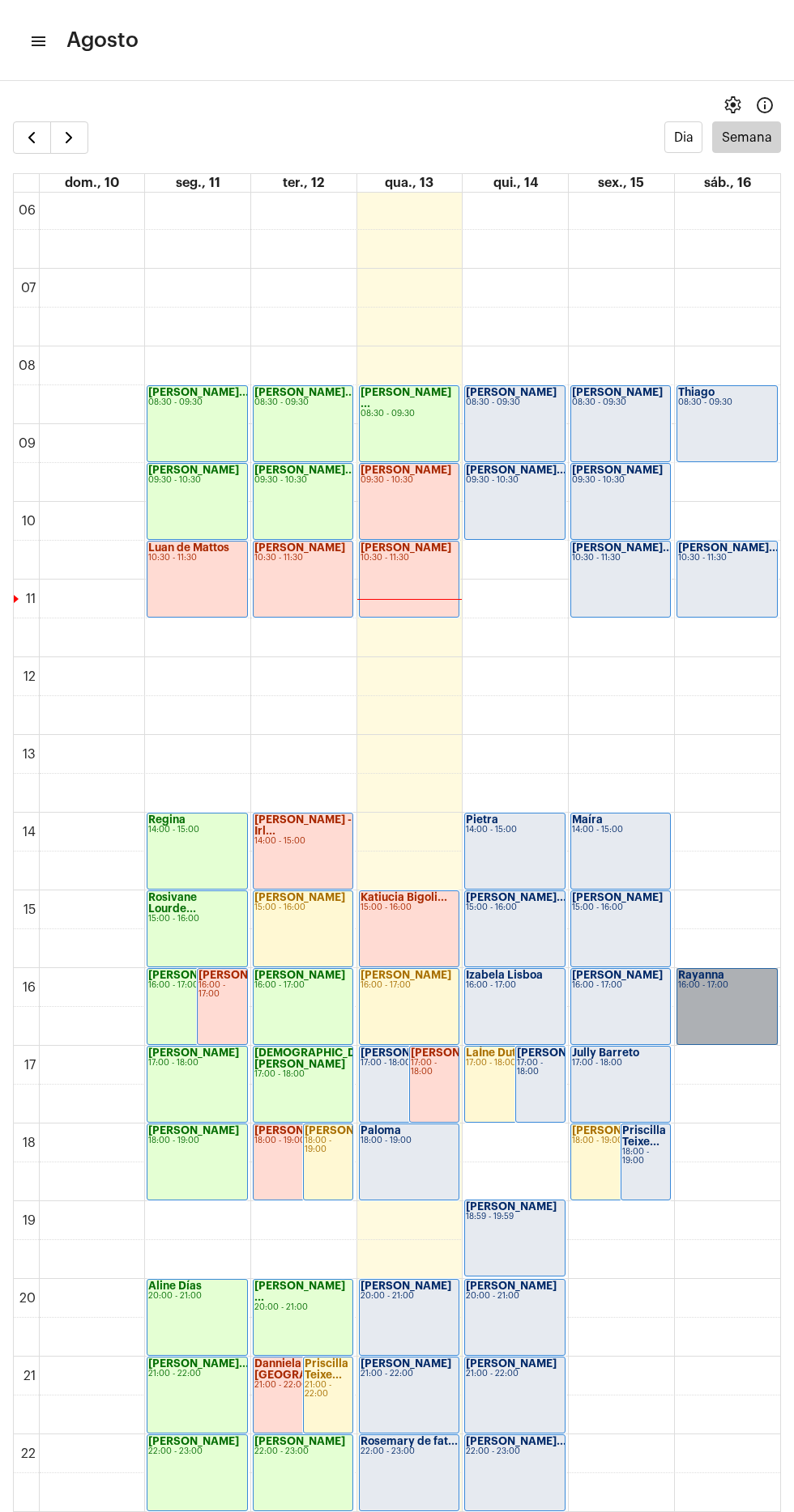
click at [773, 989] on link "Rayanna 16:00 - 17:00" at bounding box center [726, 1007] width 101 height 77
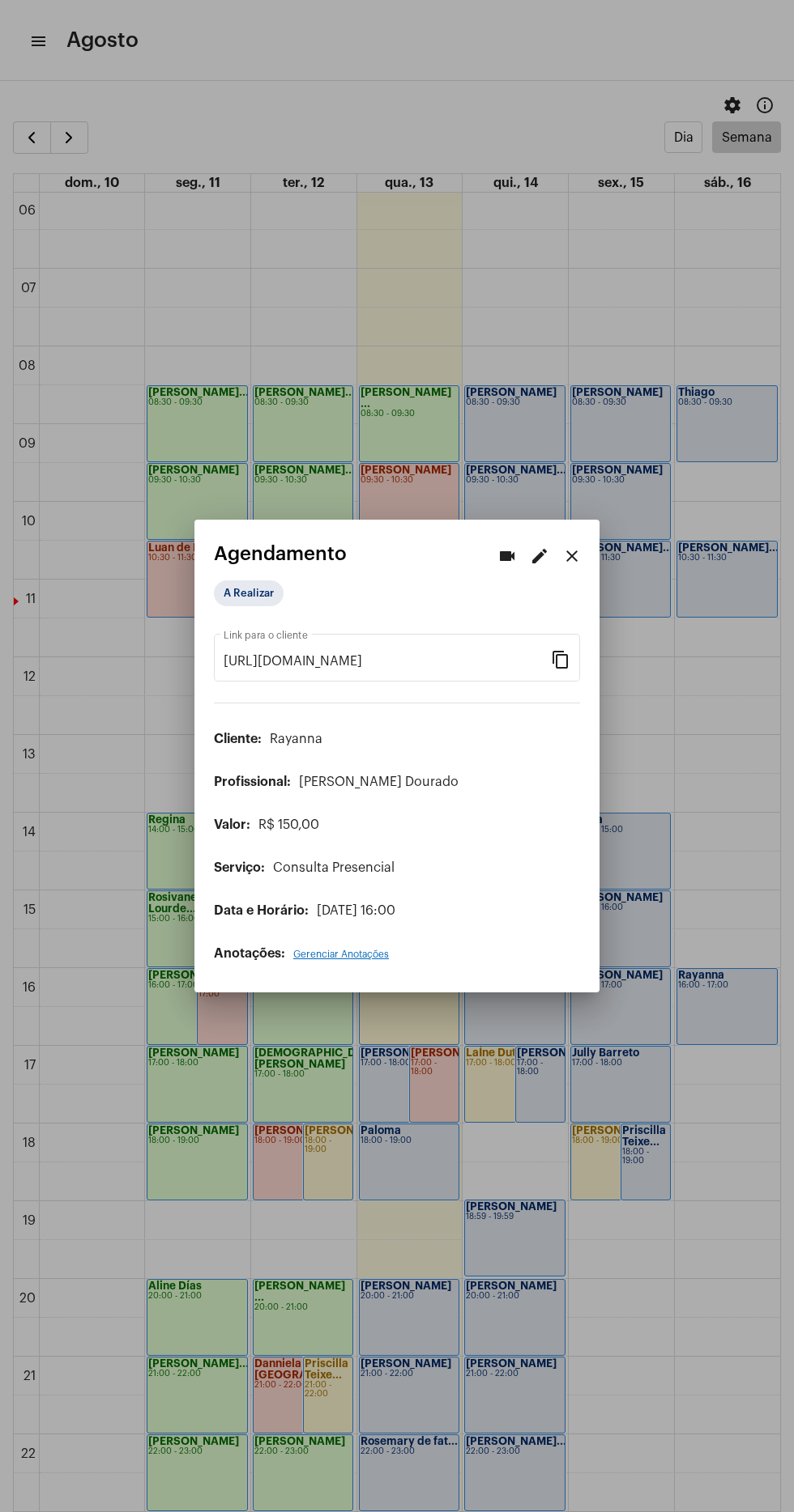
click at [25, 118] on div at bounding box center [397, 756] width 794 height 1512
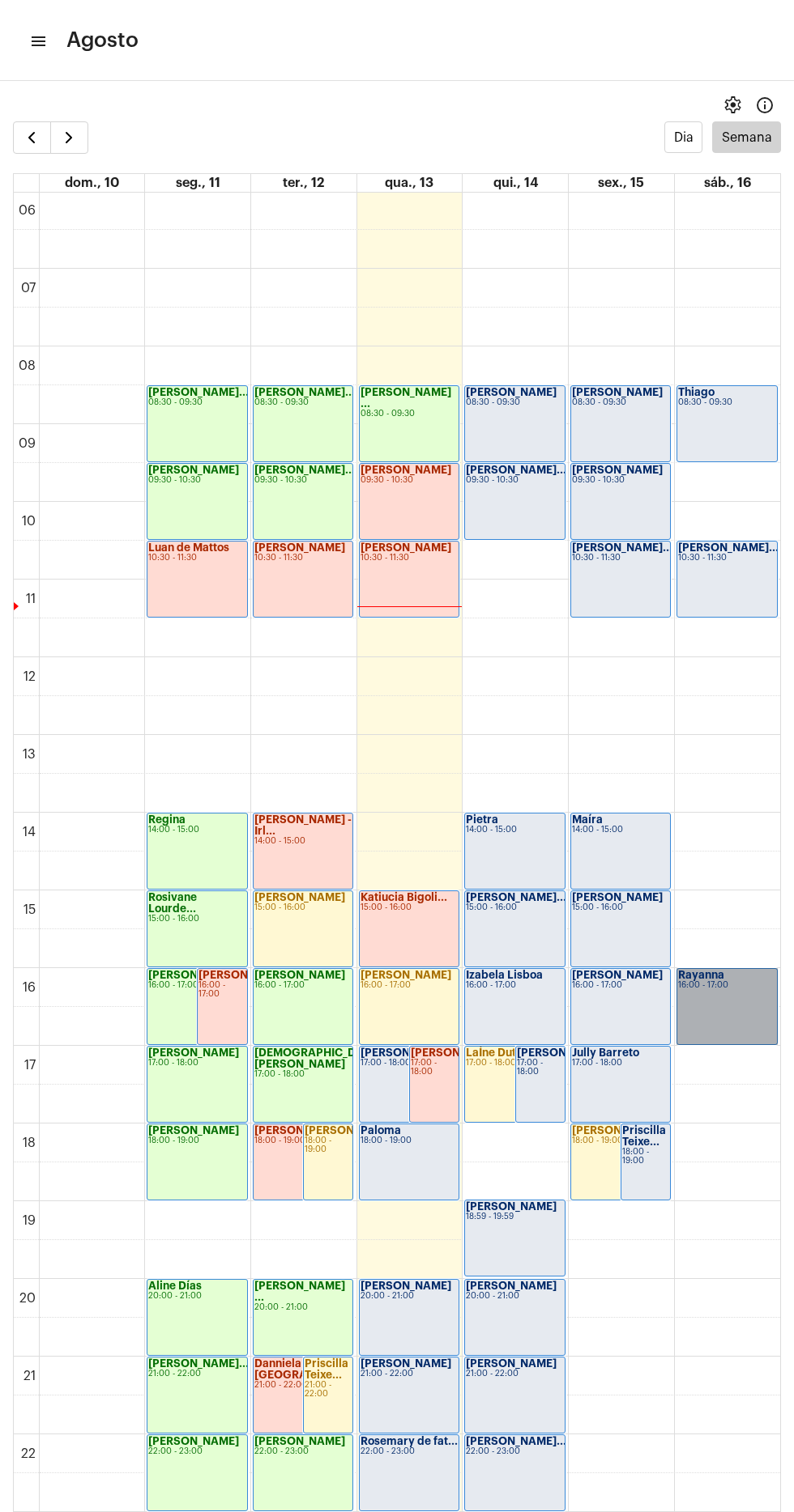
scroll to position [33, 0]
